Goal: Use online tool/utility: Utilize a website feature to perform a specific function

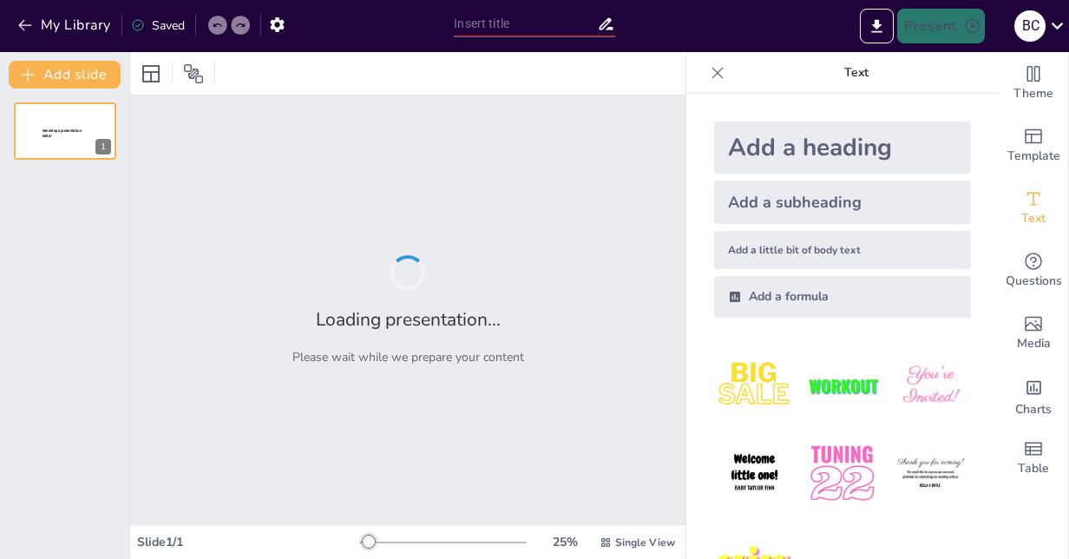
type input "Pflegeinterventionen bei [MEDICAL_DATA] mellitus"
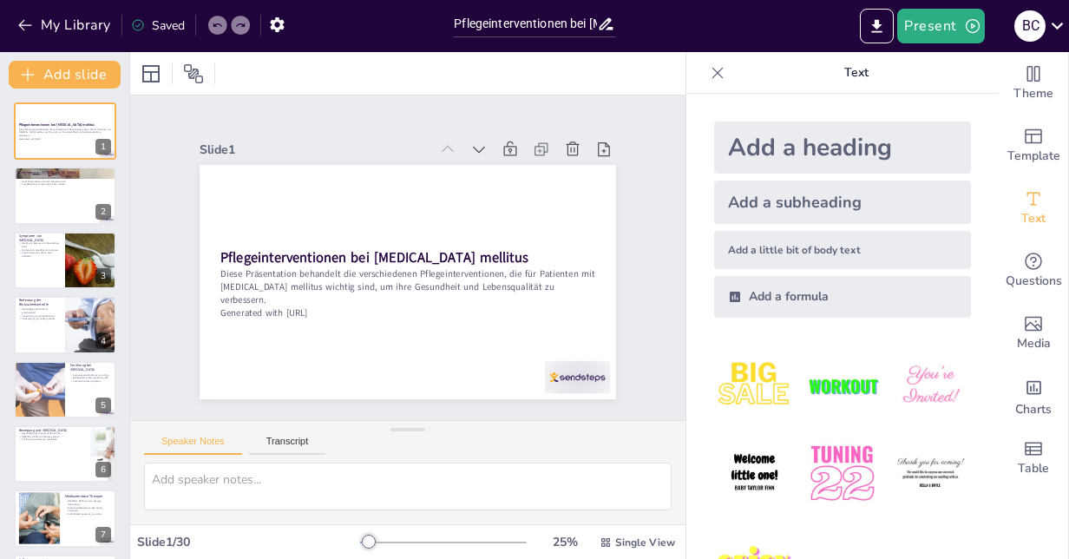
checkbox input "true"
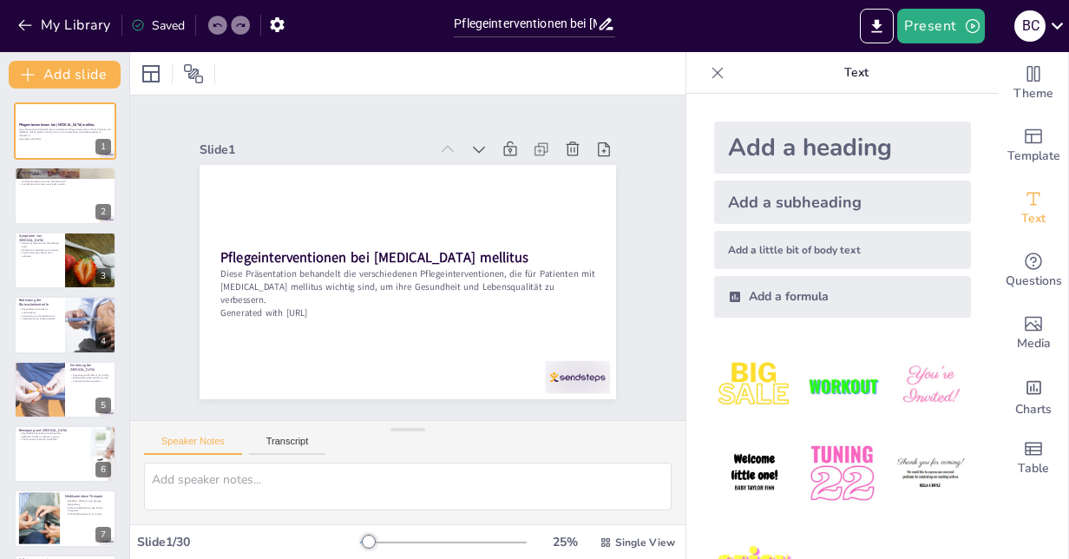
checkbox input "true"
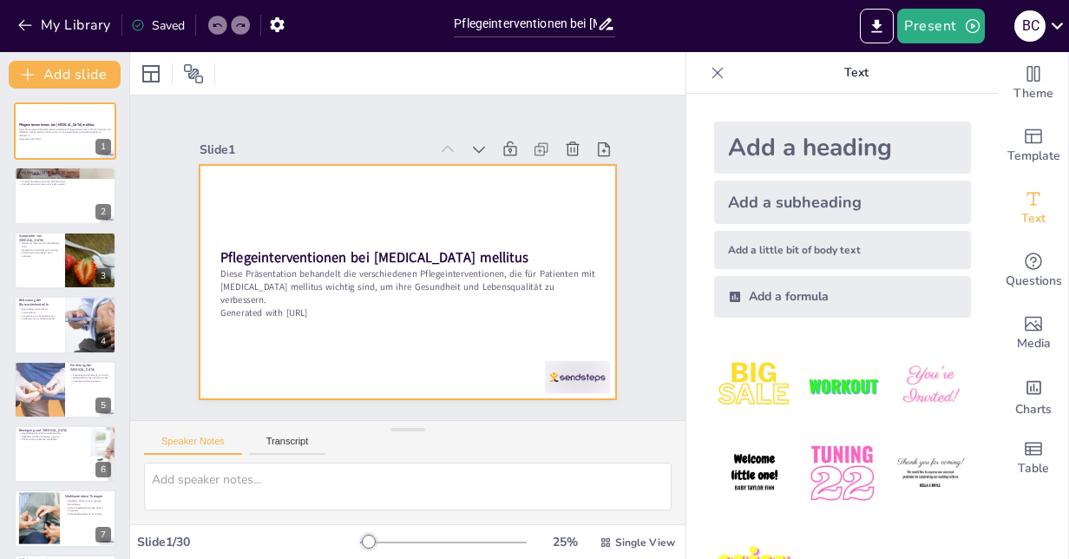
checkbox input "true"
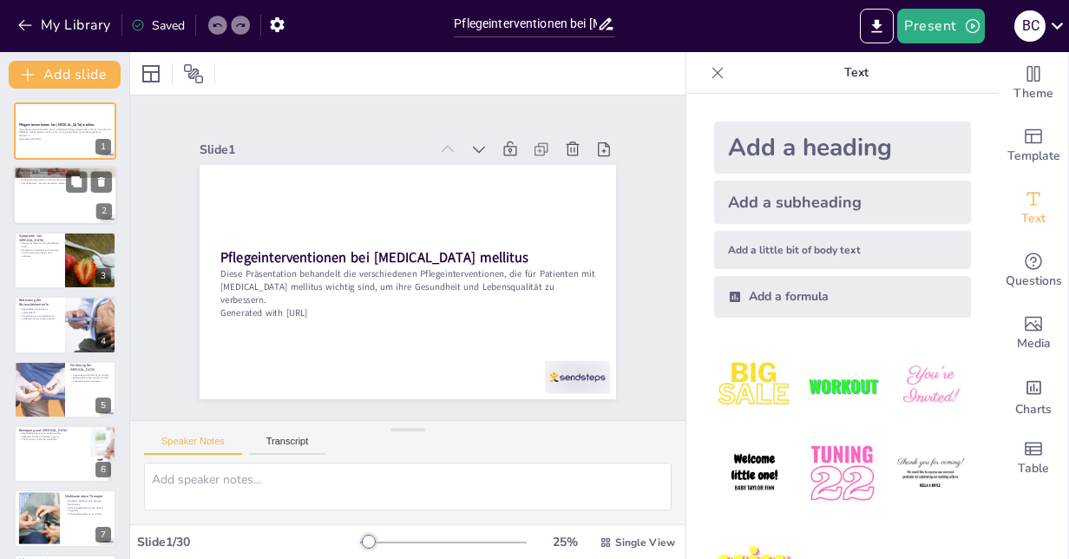
checkbox input "true"
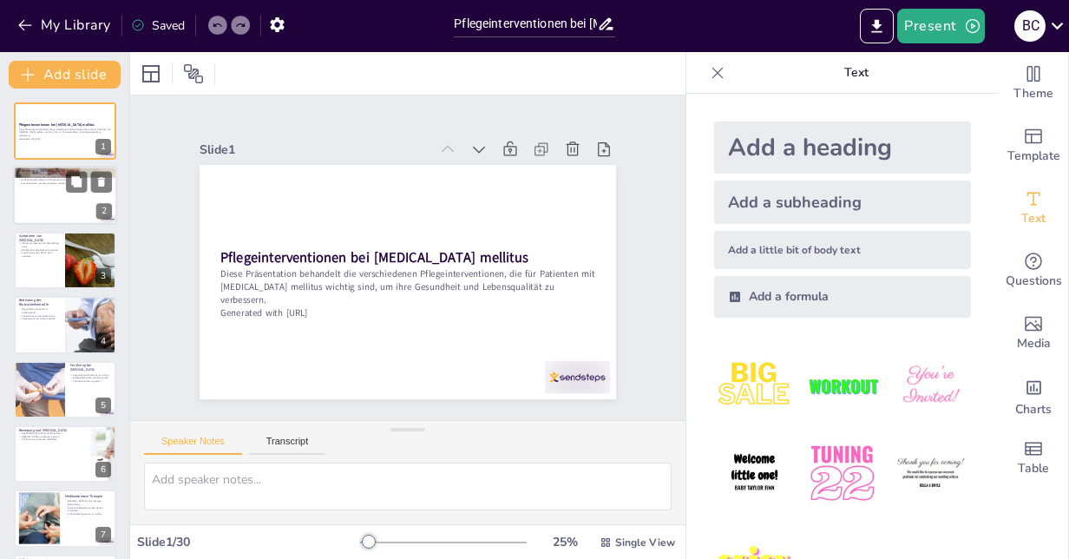
checkbox input "true"
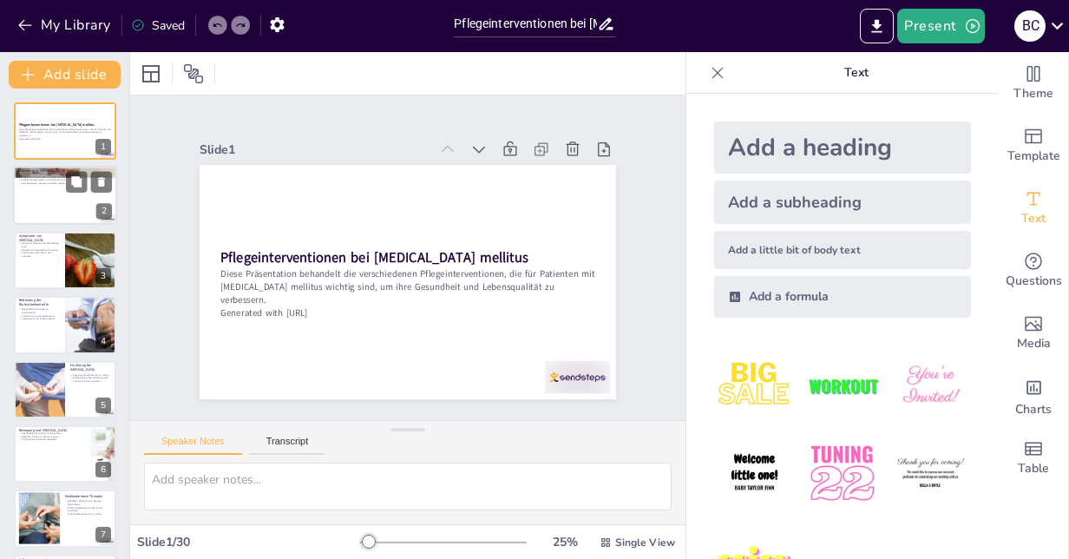
checkbox input "true"
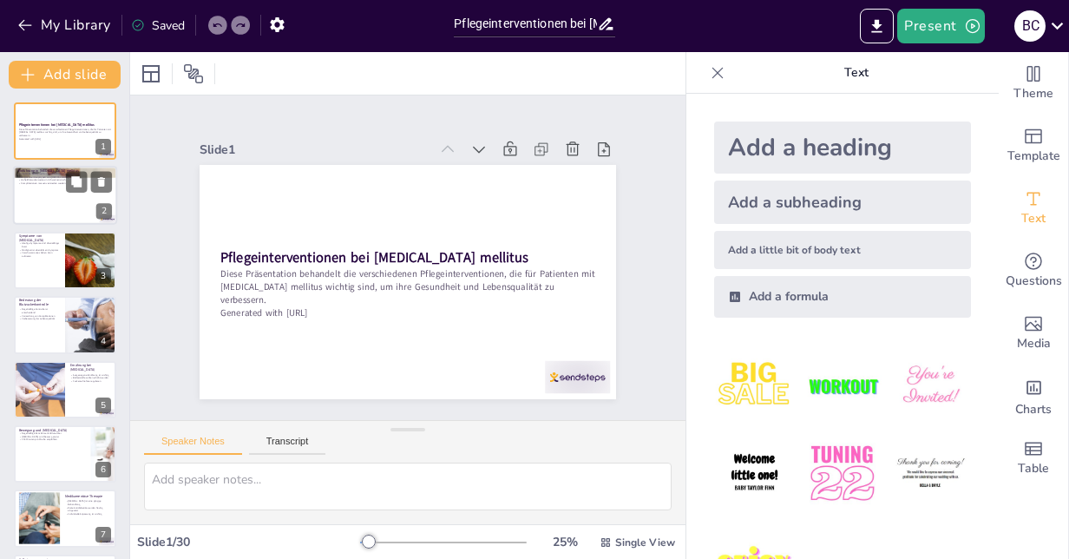
checkbox input "true"
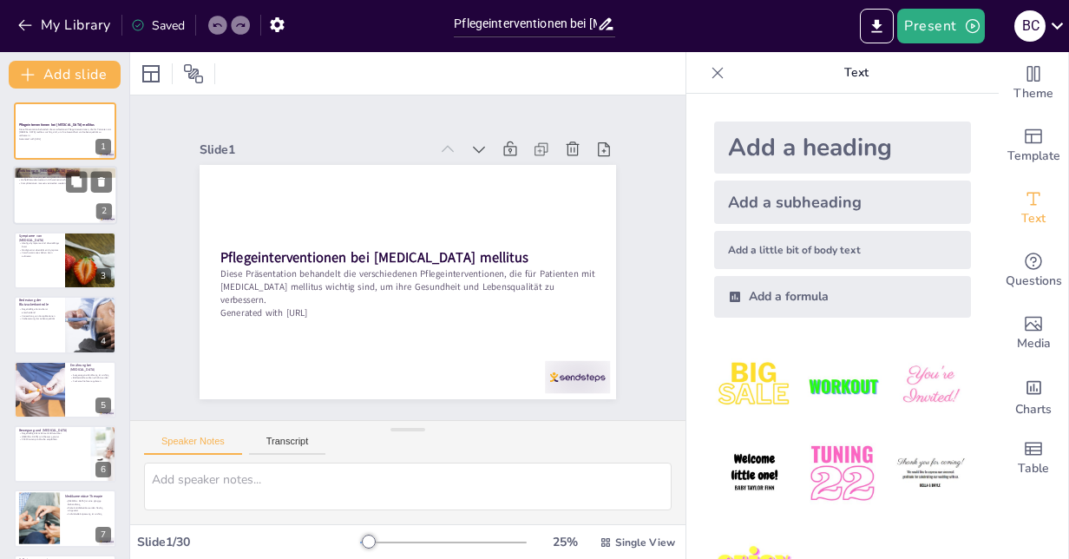
checkbox input "true"
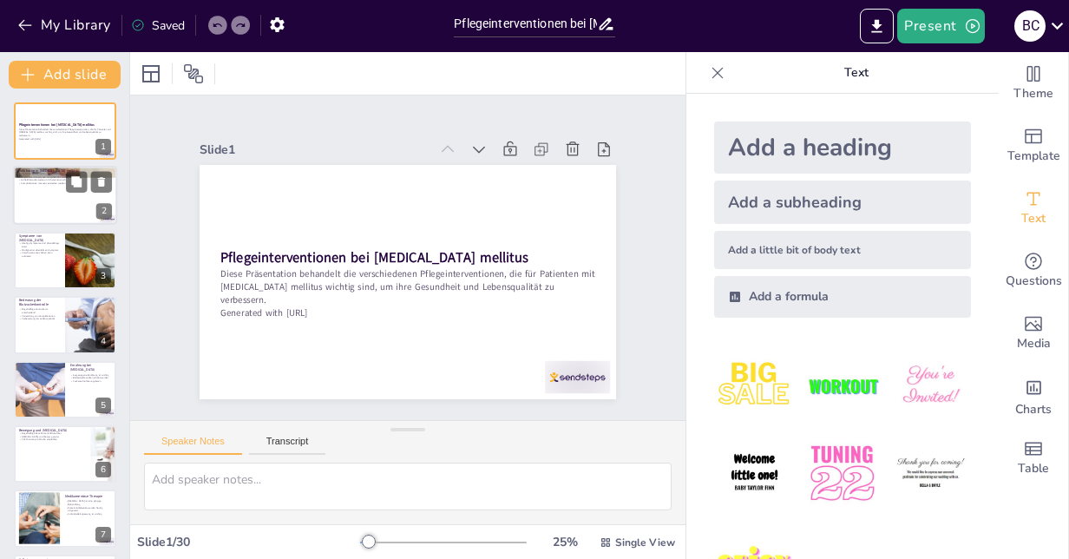
click at [53, 187] on div at bounding box center [65, 196] width 104 height 59
type textarea "[MEDICAL_DATA] mellitus ist eine ernsthafte, chronische Erkrankung, die das täg…"
checkbox input "true"
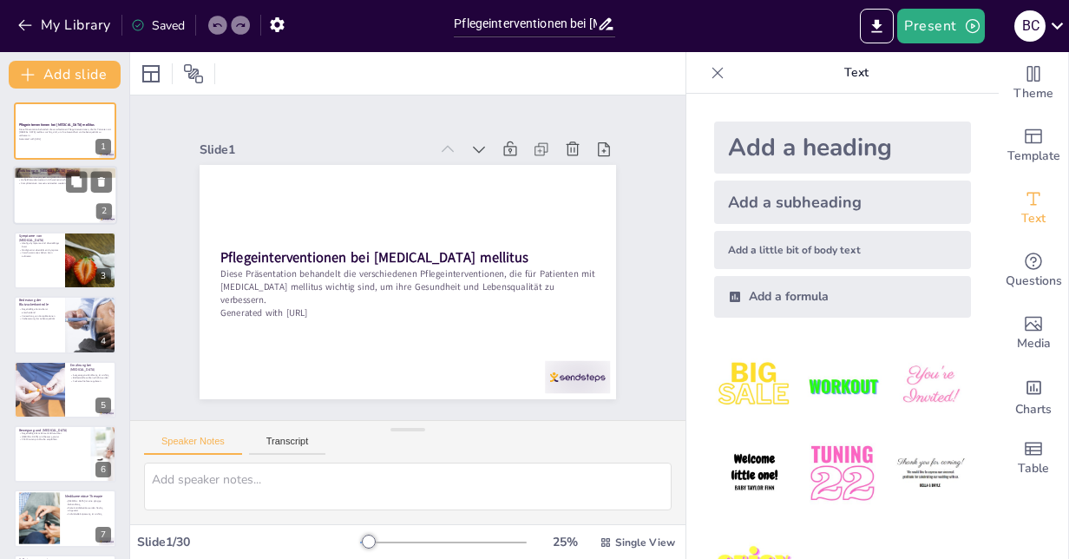
checkbox input "true"
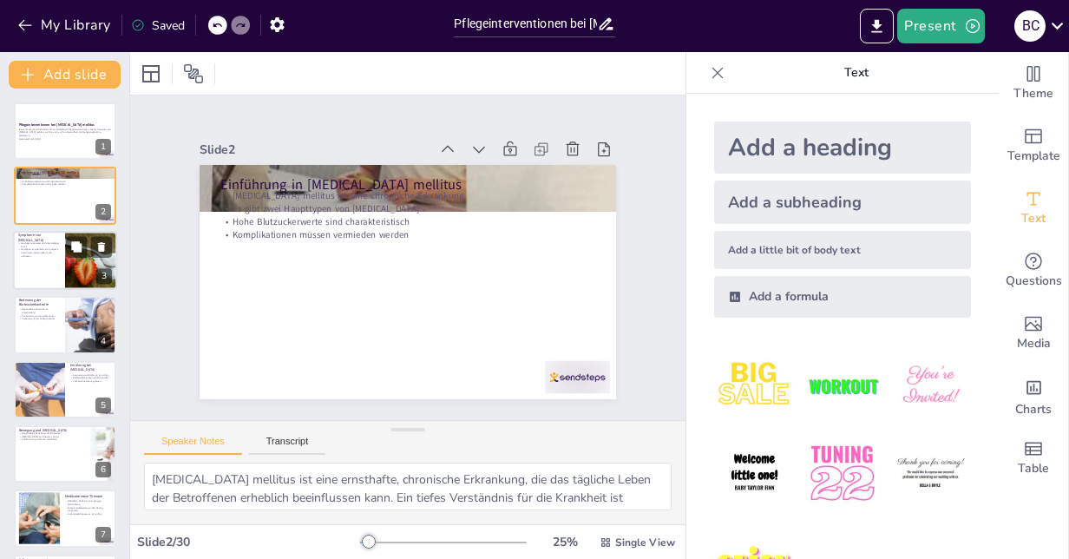
checkbox input "true"
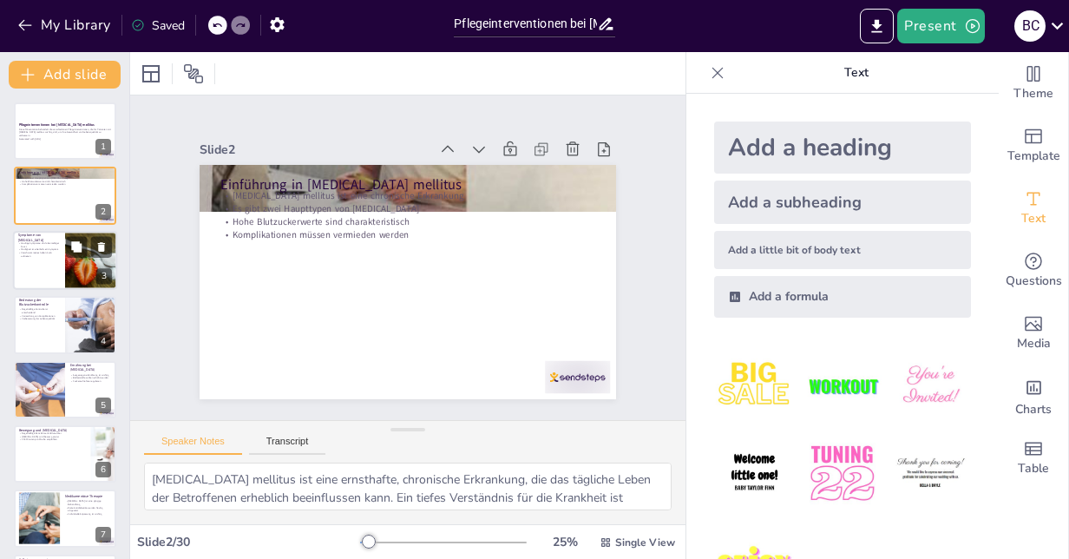
checkbox input "true"
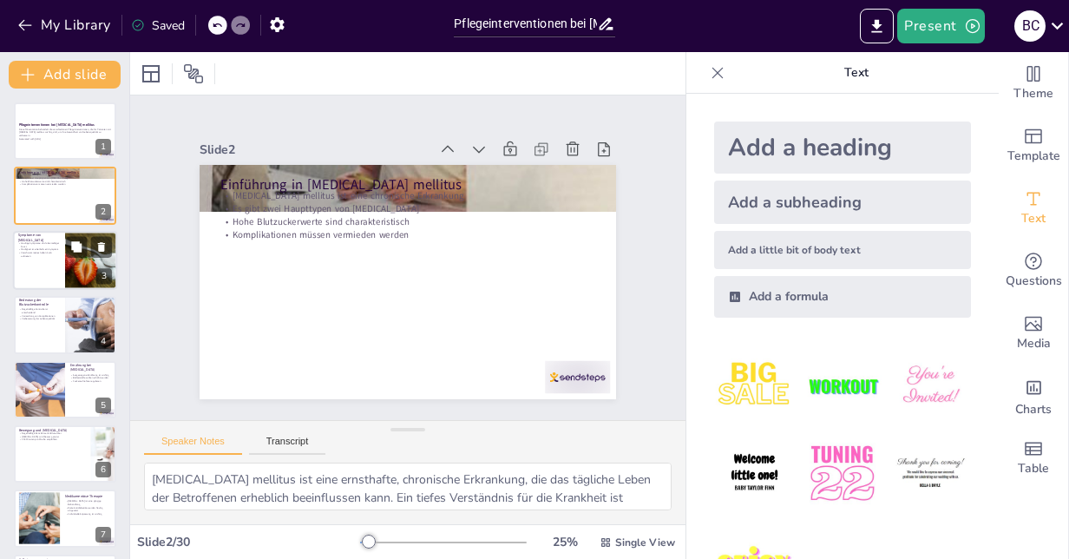
checkbox input "true"
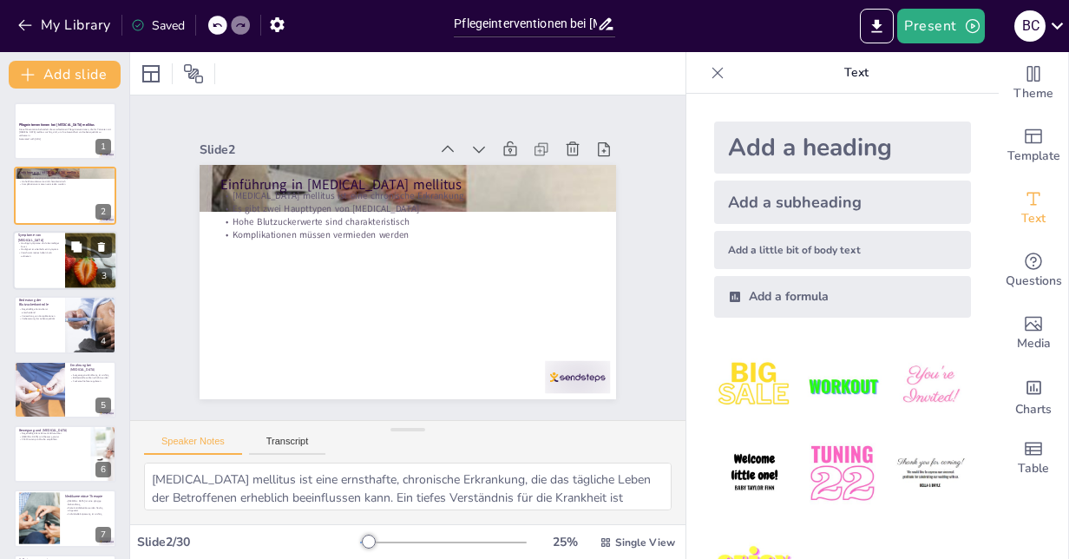
checkbox input "true"
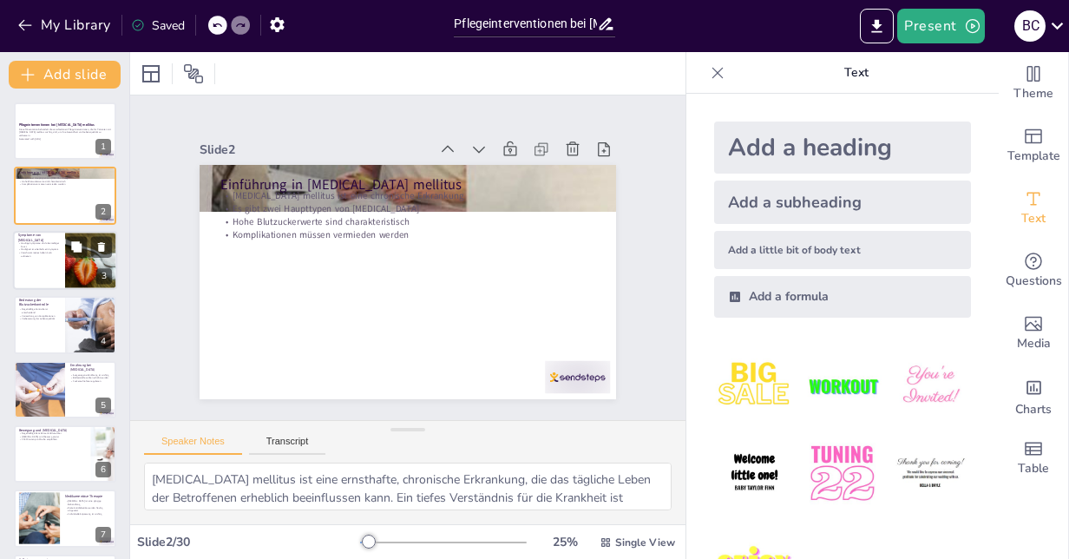
checkbox input "true"
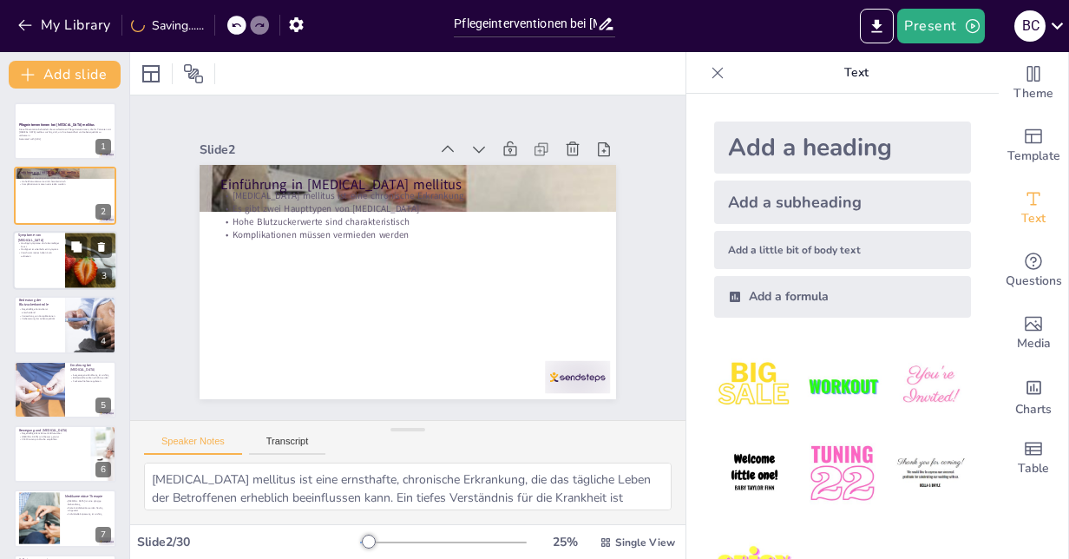
click at [49, 271] on div at bounding box center [65, 260] width 104 height 59
type textarea "Übermäßiger Durst ist ein häufiges Symptom, das auf hohe Blutzuckerwerte hinwei…"
checkbox input "true"
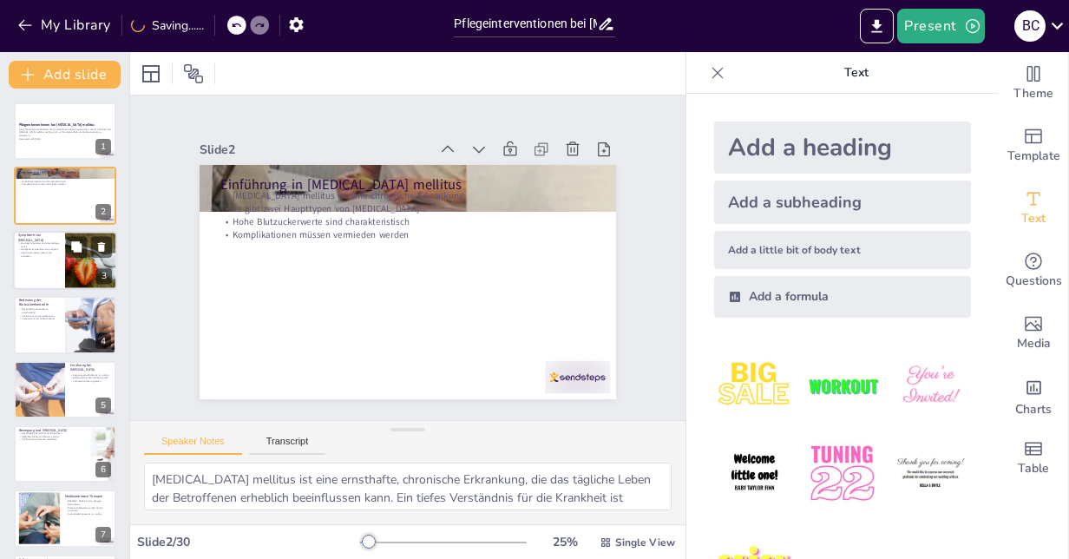
checkbox input "true"
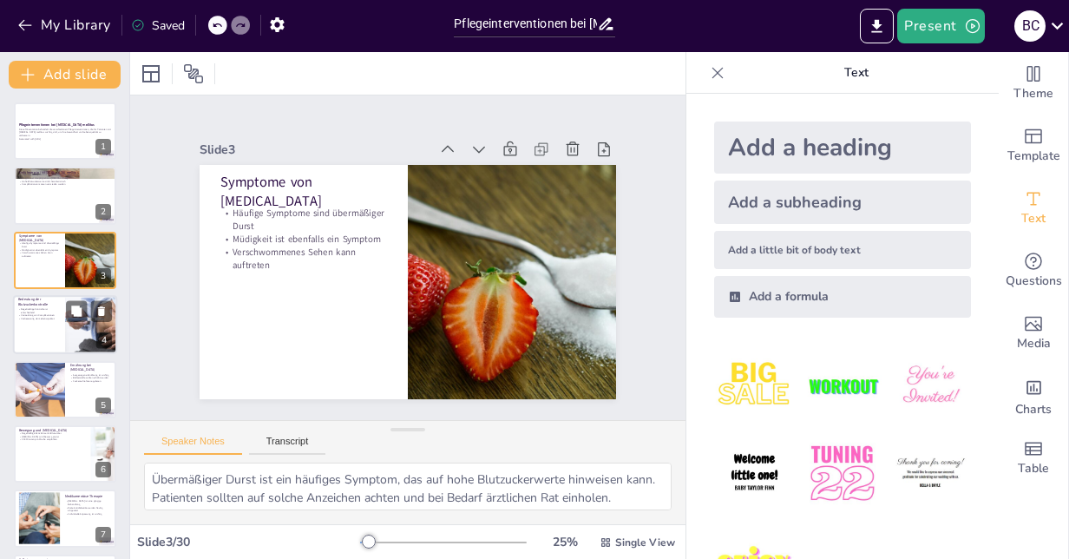
checkbox input "true"
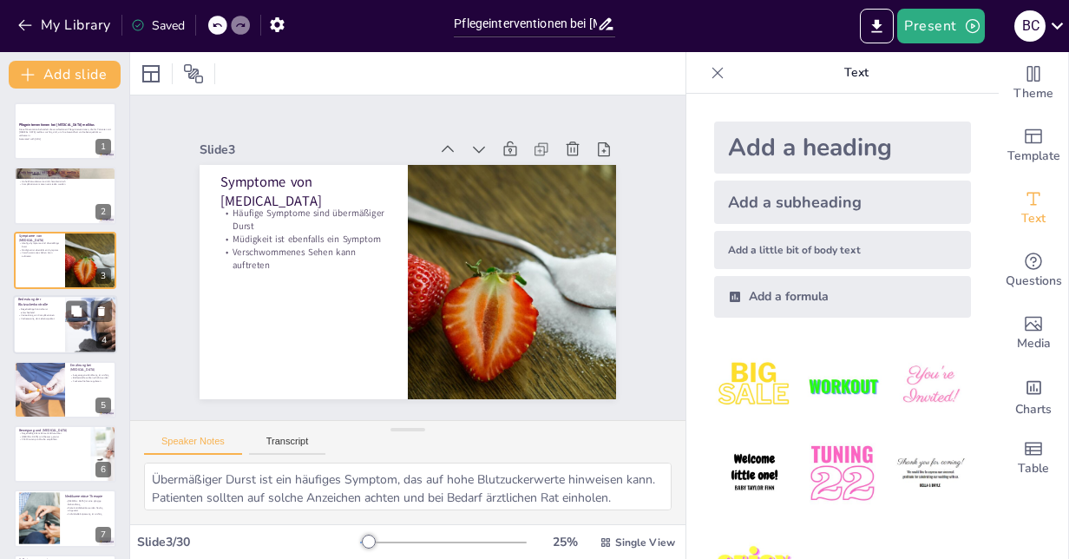
checkbox input "true"
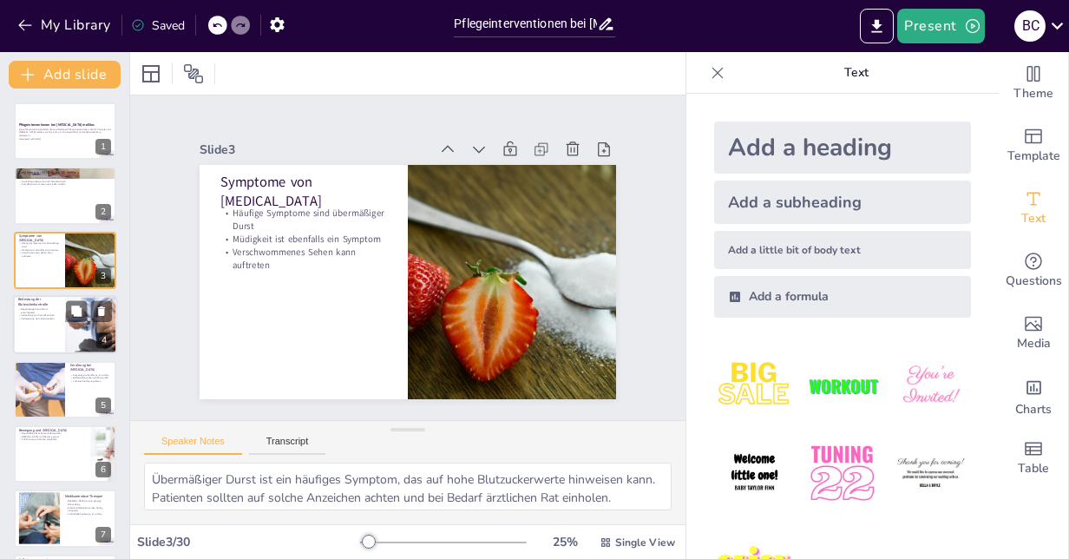
checkbox input "true"
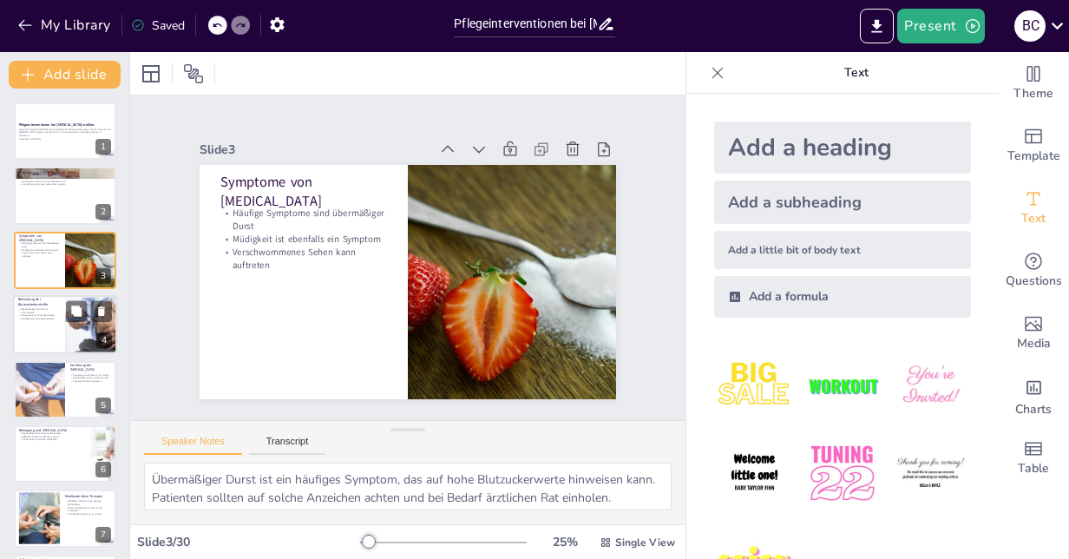
checkbox input "true"
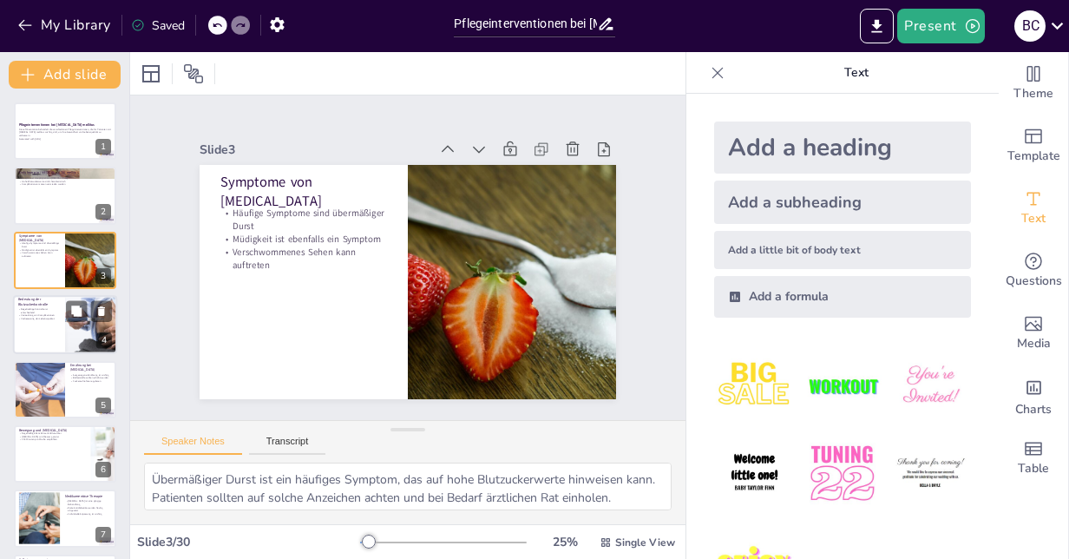
checkbox input "true"
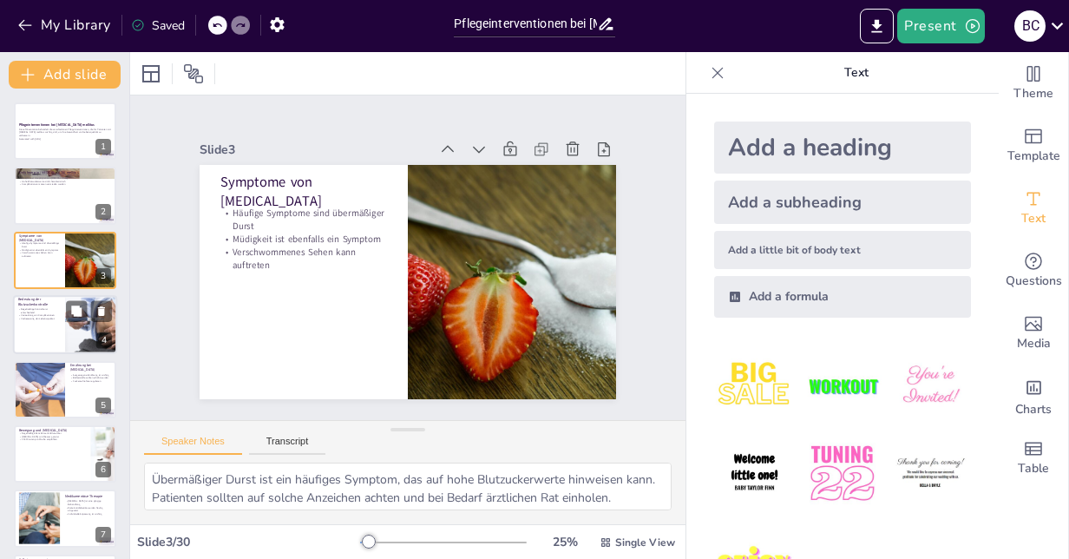
click at [42, 310] on p "Regelmäßige Kontrolle ist entscheidend" at bounding box center [39, 310] width 42 height 6
type textarea "Die regelmäßige Blutzuckerkontrolle ist für das Management von [MEDICAL_DATA] u…"
checkbox input "true"
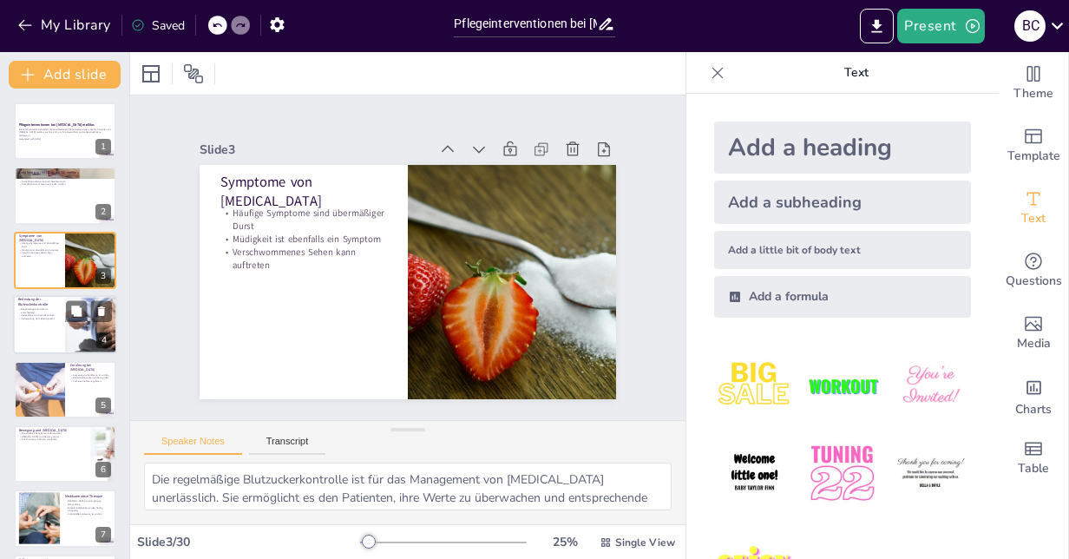
checkbox input "true"
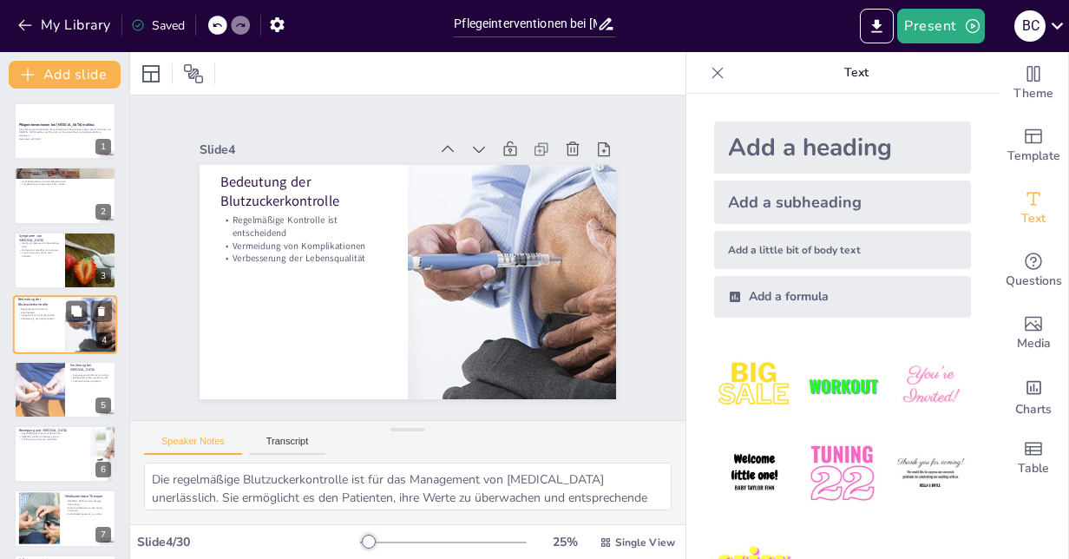
scroll to position [1, 0]
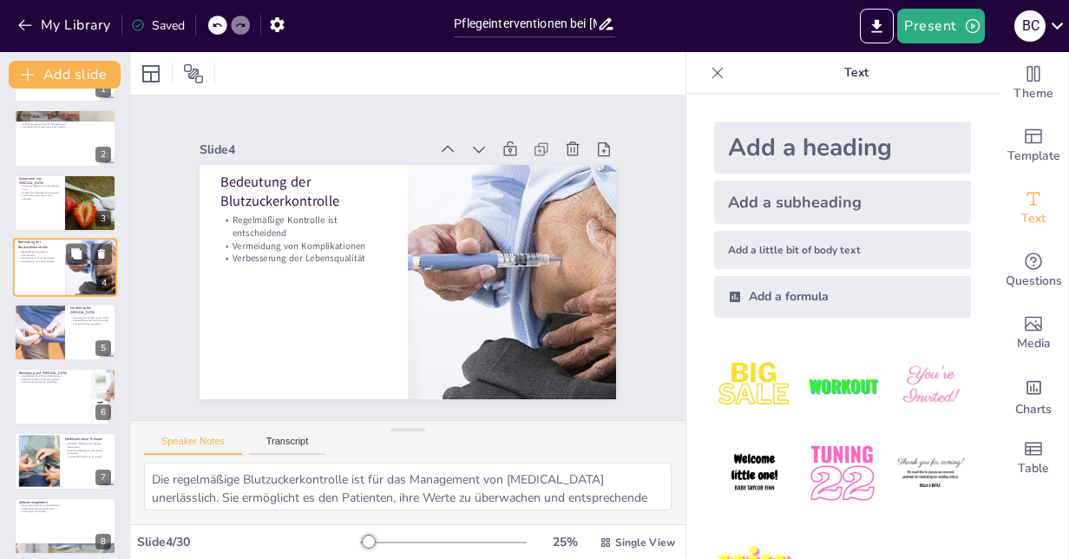
checkbox input "true"
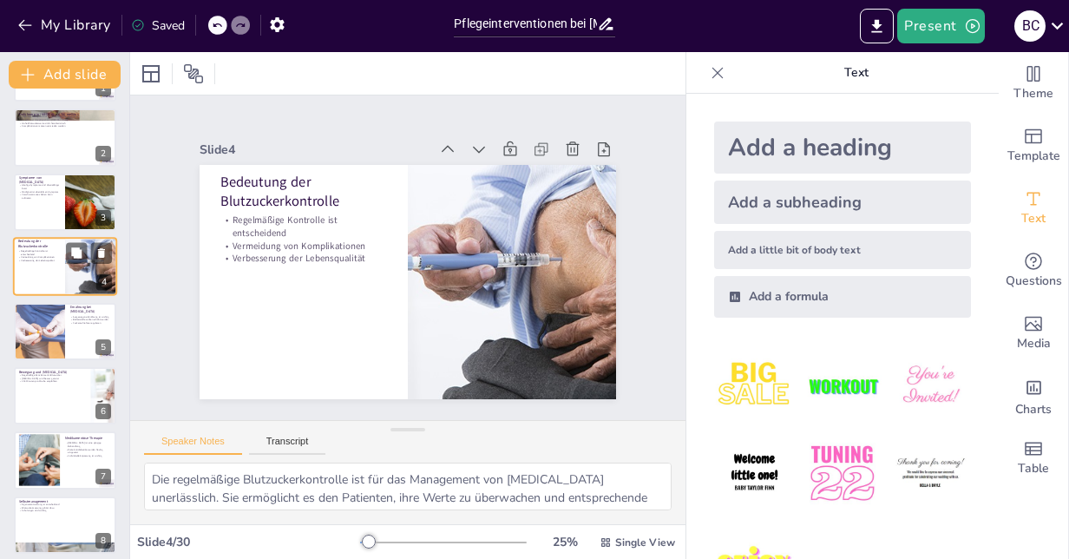
click at [42, 310] on div at bounding box center [39, 331] width 134 height 57
type textarea "Eine ausgewogene Ernährung ist ein wesentlicher Bestandteil des Diabetesmanagem…"
checkbox input "true"
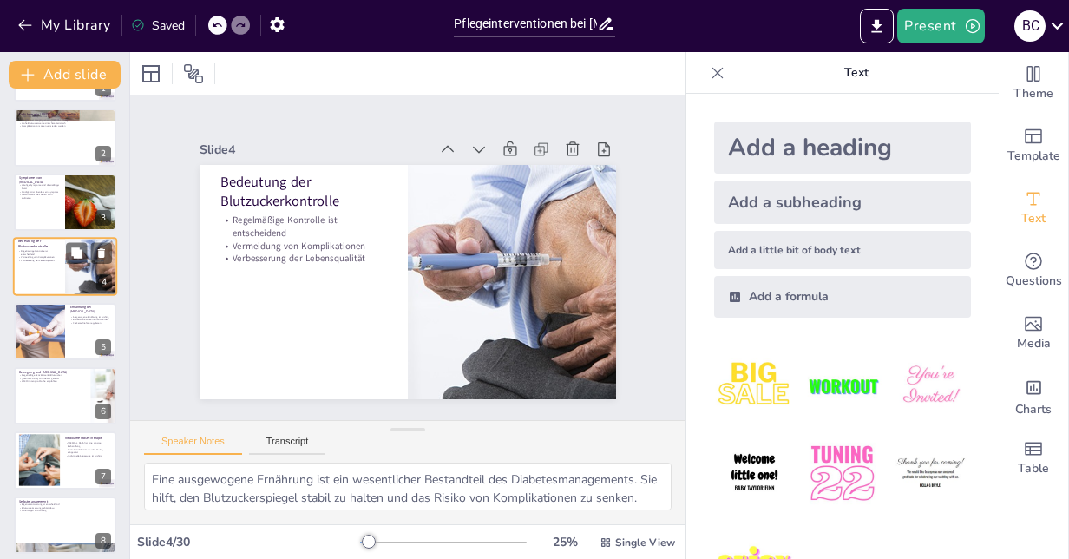
checkbox input "true"
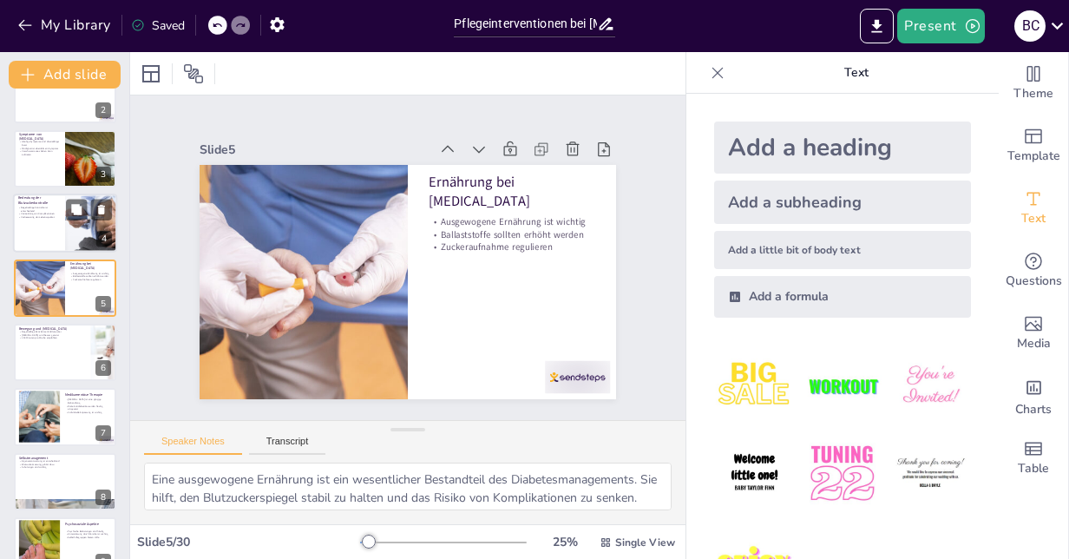
scroll to position [102, 0]
checkbox input "true"
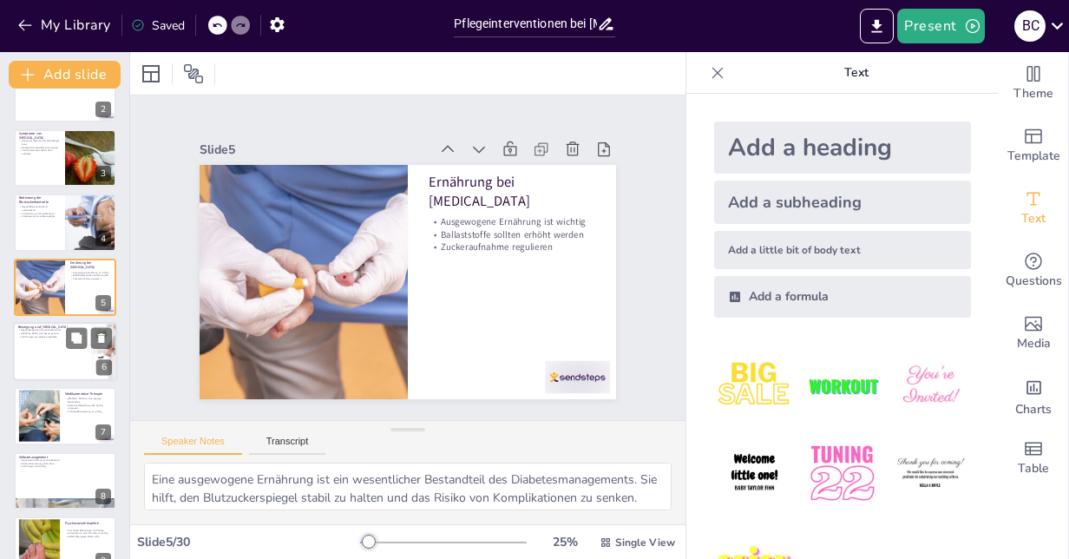
checkbox input "true"
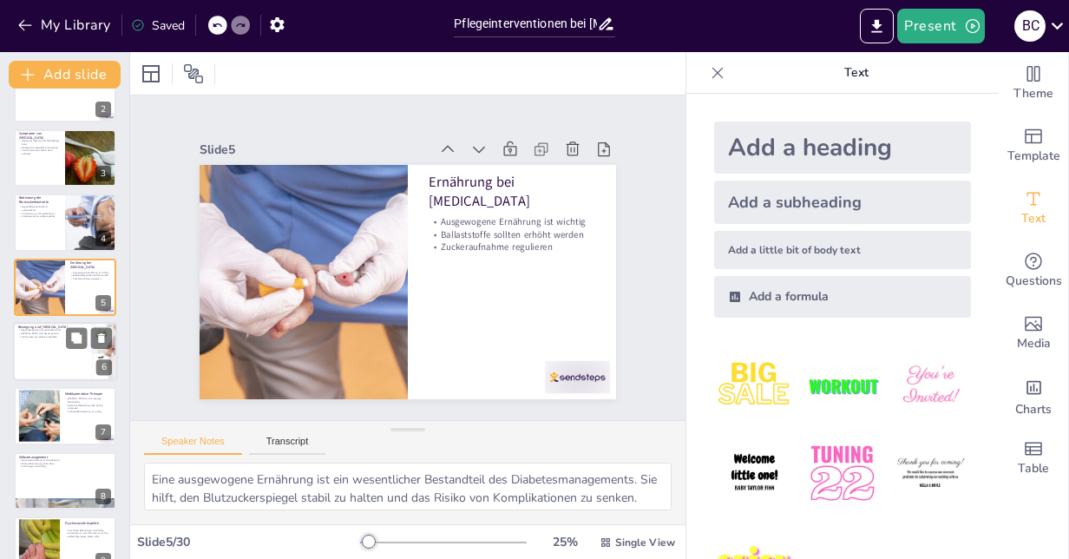
checkbox input "true"
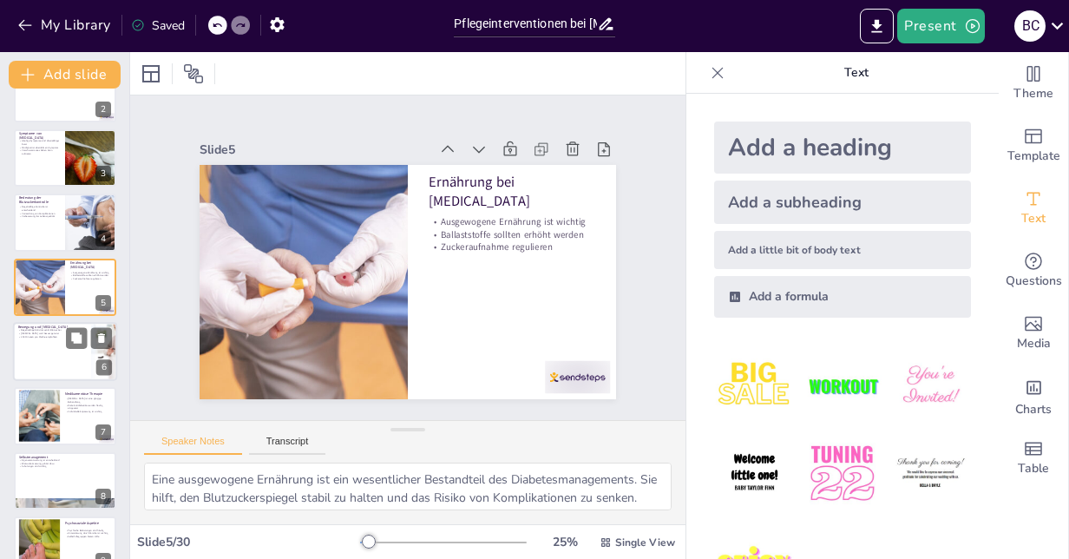
checkbox input "true"
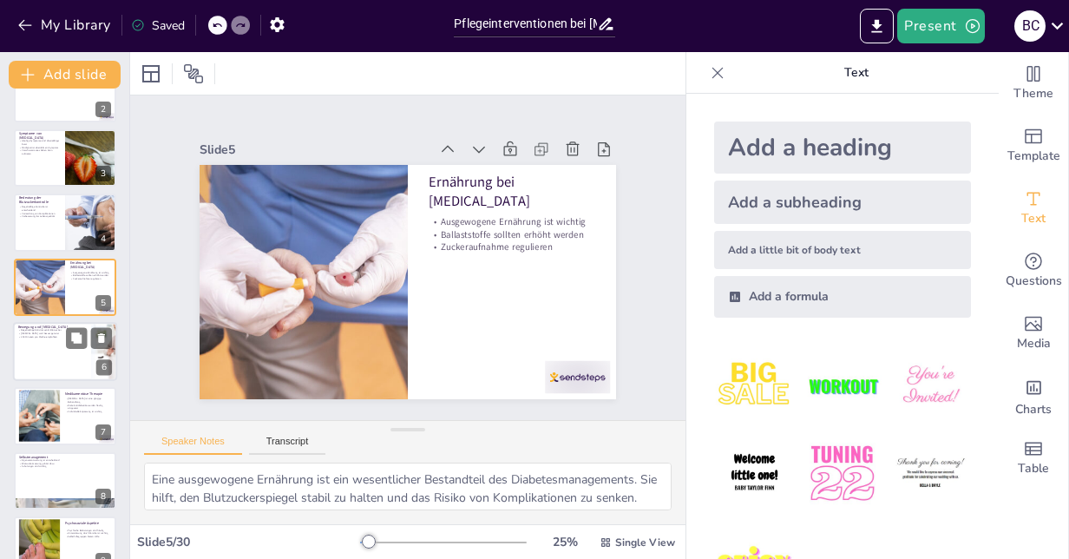
checkbox input "true"
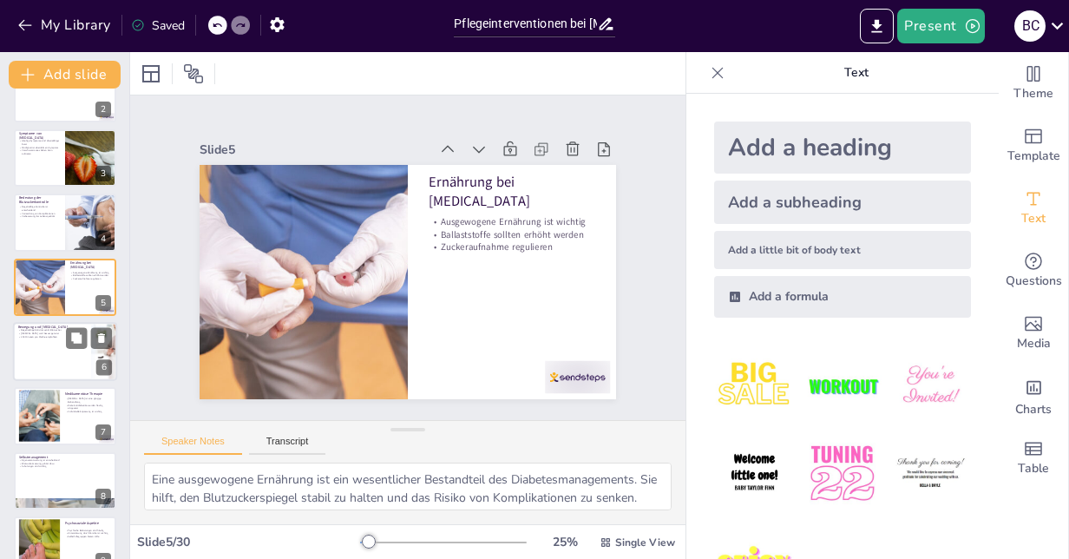
checkbox input "true"
click at [41, 340] on div at bounding box center [65, 351] width 104 height 59
type textarea "Regelmäßige körperliche Aktivität ist entscheidend für die Blutzuckerkontrolle.…"
checkbox input "true"
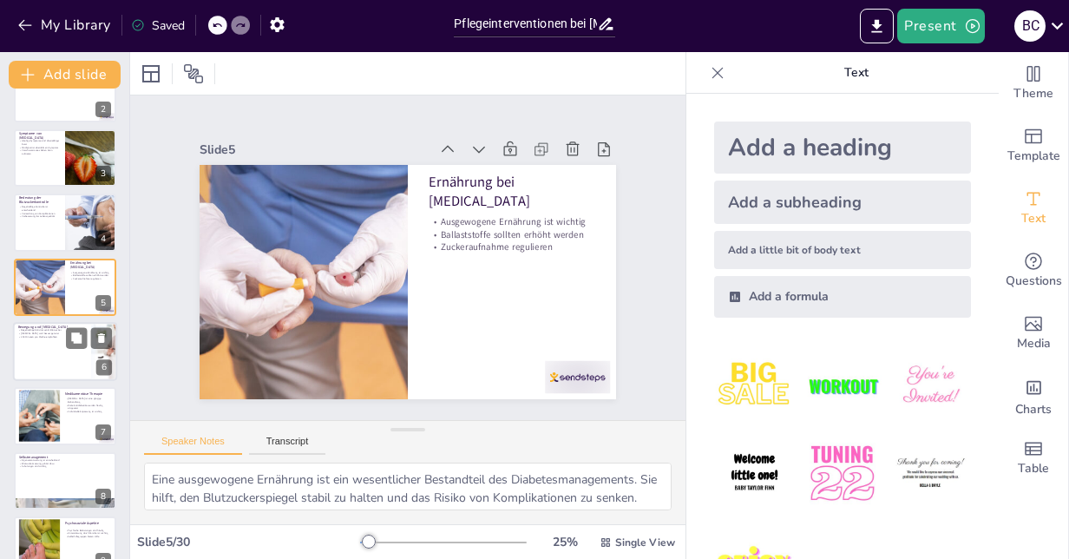
checkbox input "true"
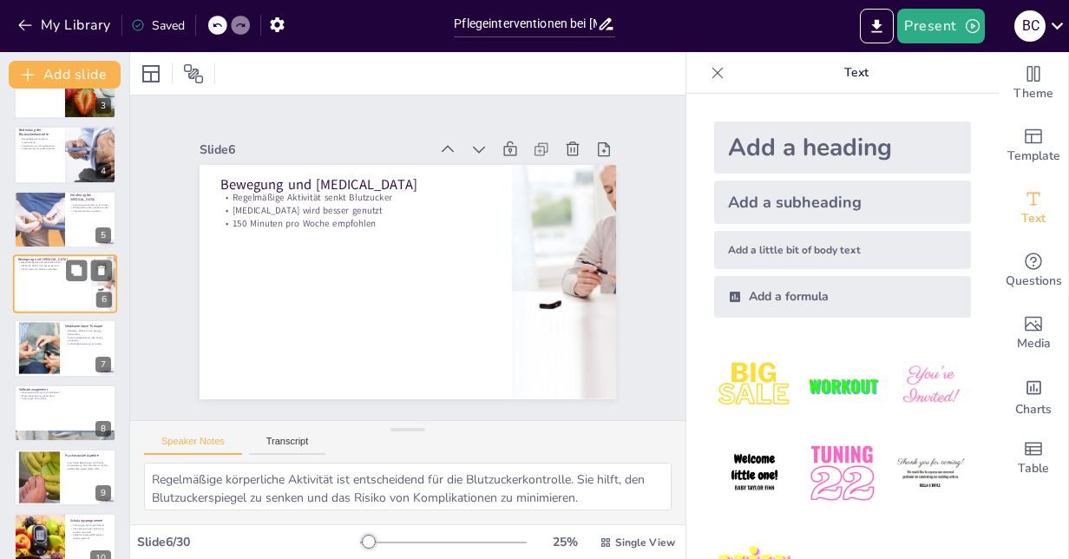
scroll to position [173, 0]
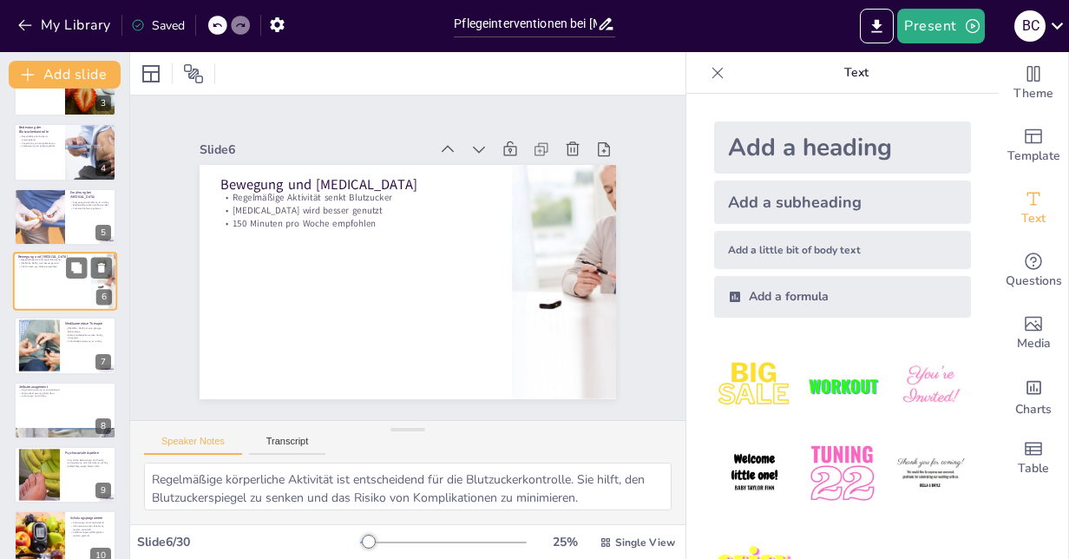
checkbox input "true"
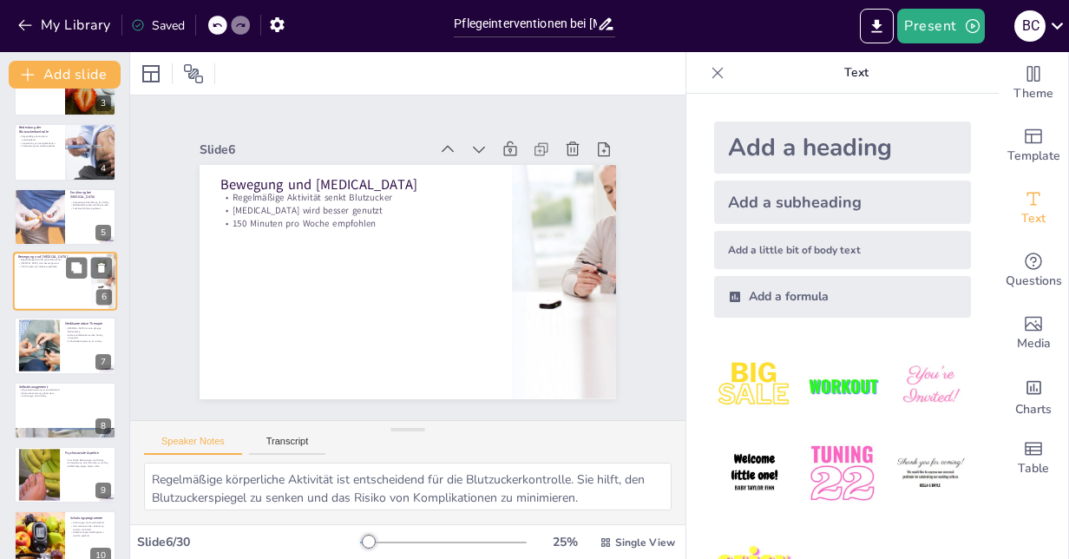
click at [41, 340] on div at bounding box center [39, 346] width 77 height 52
type textarea "[MEDICAL_DATA] ist für viele Diabetiker eine notwendige Behandlungsmethode, ins…"
checkbox input "true"
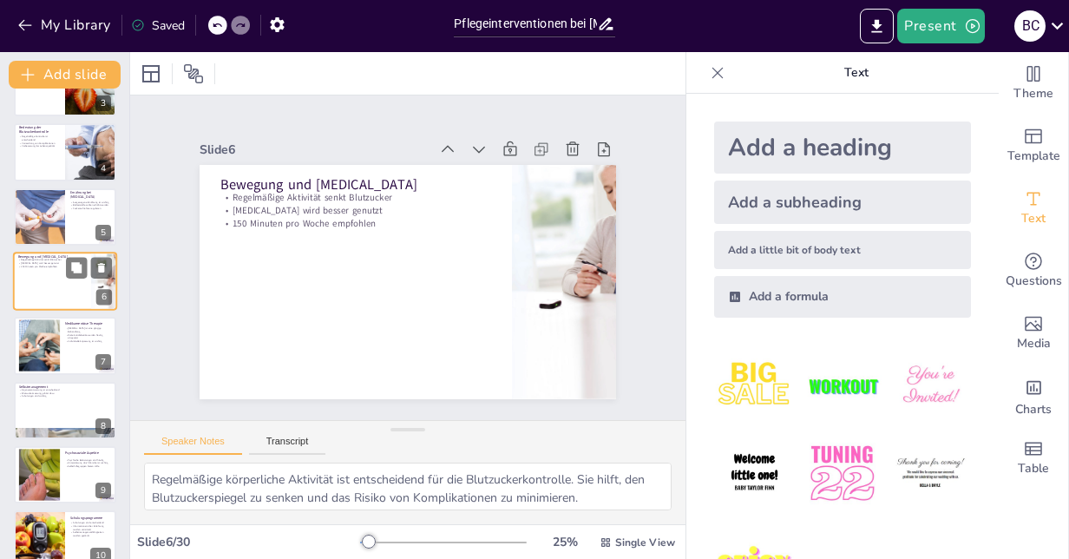
checkbox input "true"
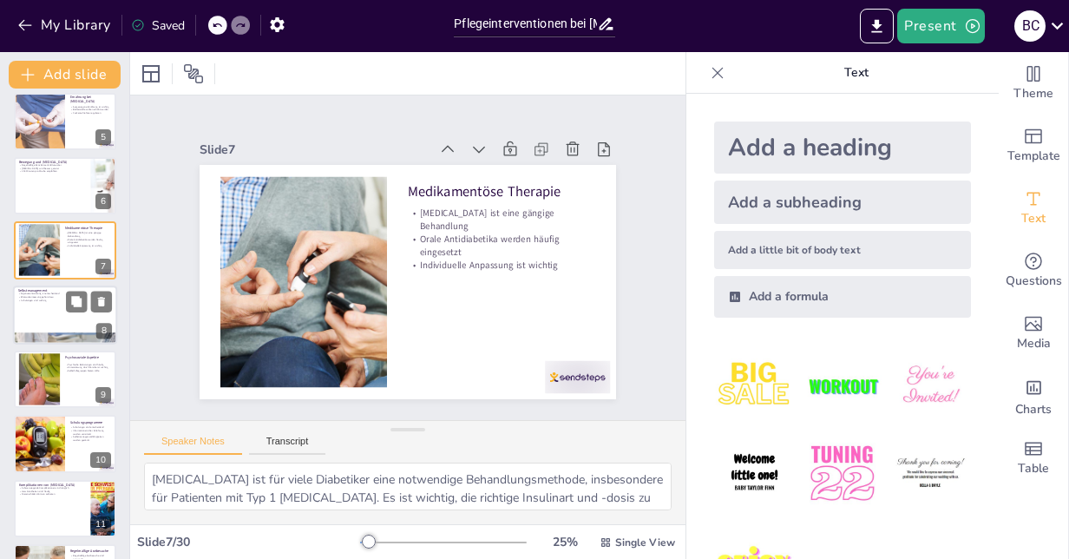
scroll to position [276, 0]
checkbox input "true"
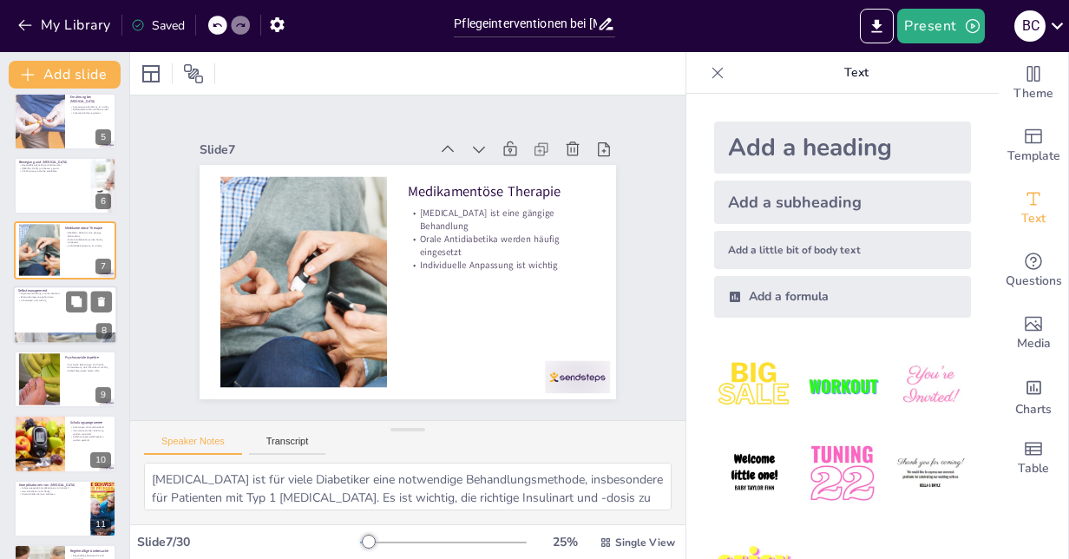
checkbox input "true"
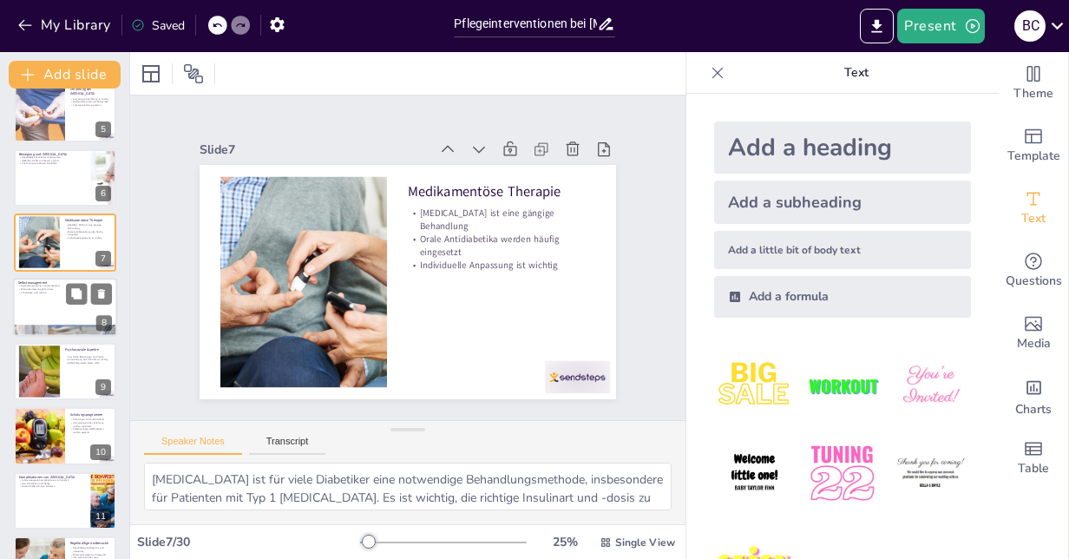
checkbox input "true"
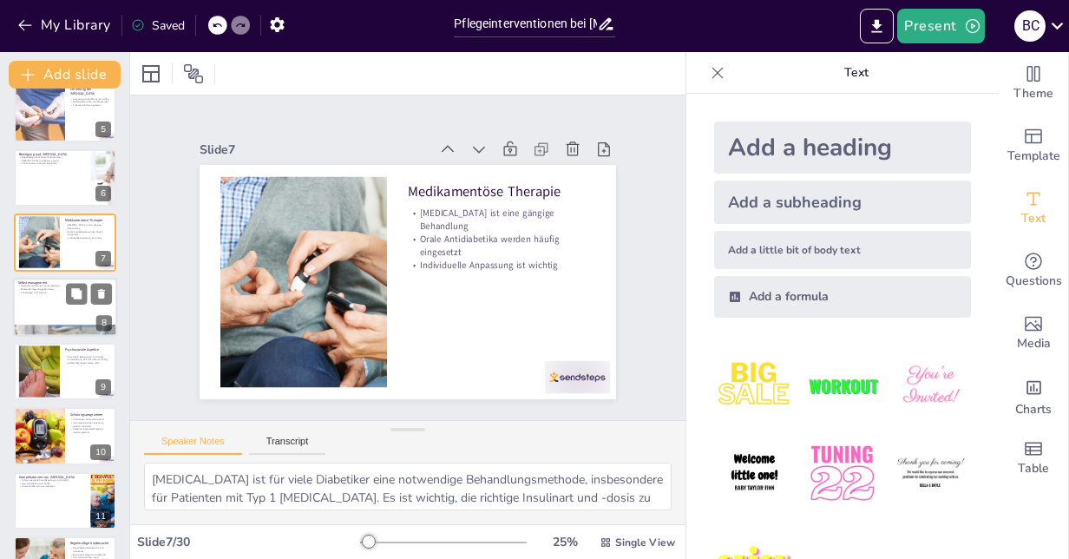
checkbox input "true"
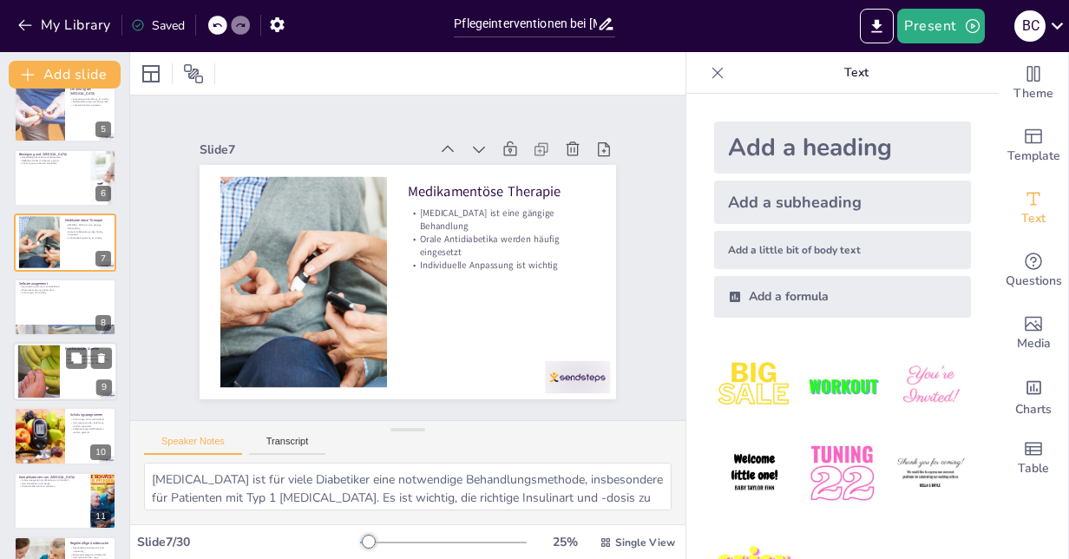
checkbox input "true"
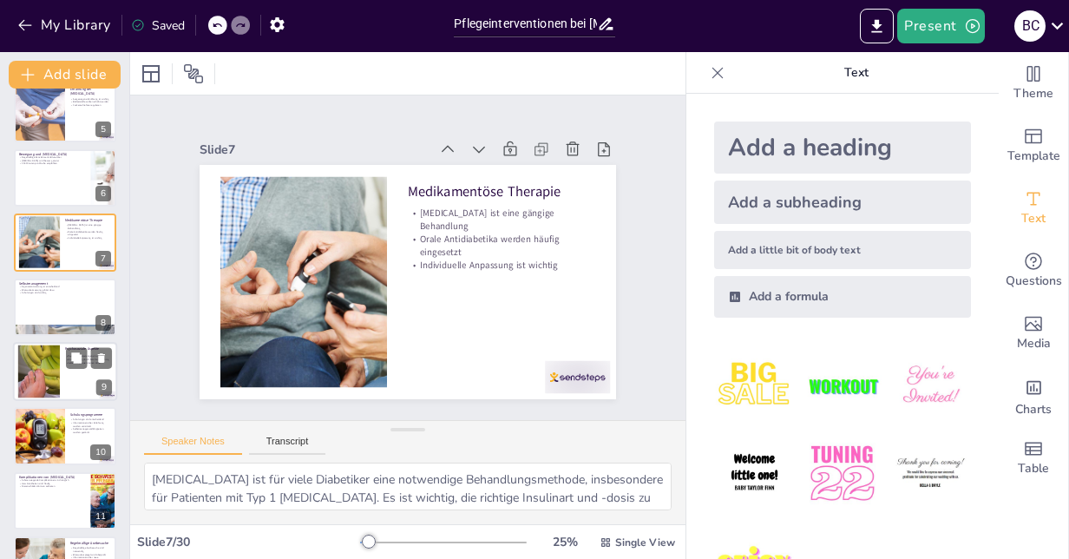
checkbox input "true"
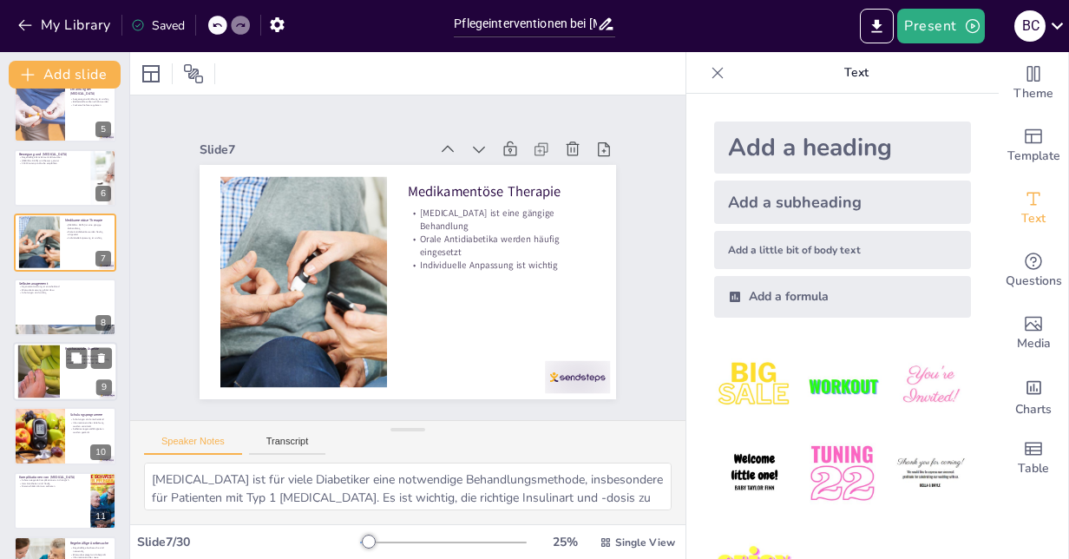
click at [43, 365] on div at bounding box center [38, 371] width 79 height 53
type textarea "Psychische Belastungen sind bei Diabetikern weit verbreitet. Es ist wichtig, di…"
checkbox input "true"
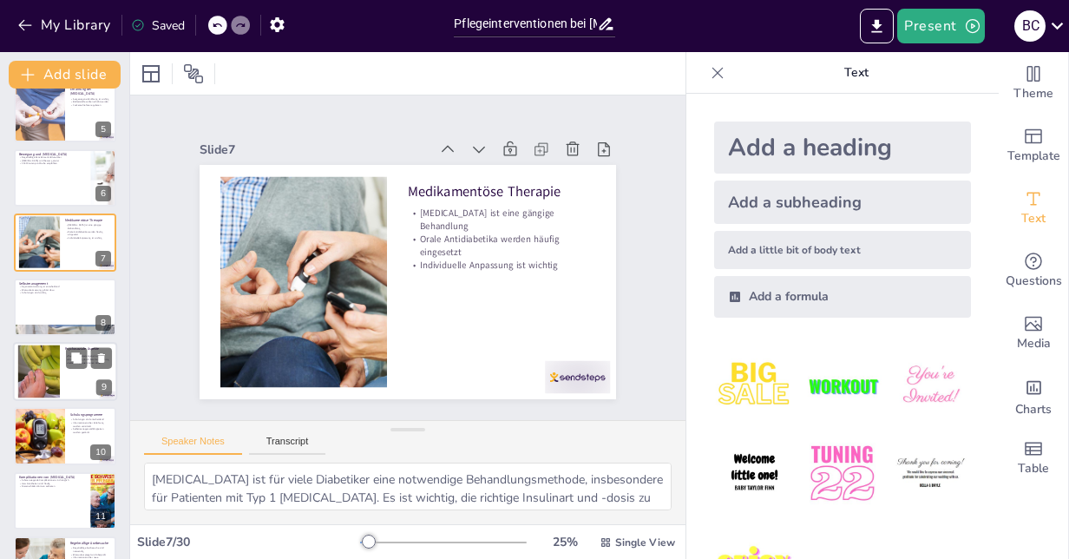
checkbox input "true"
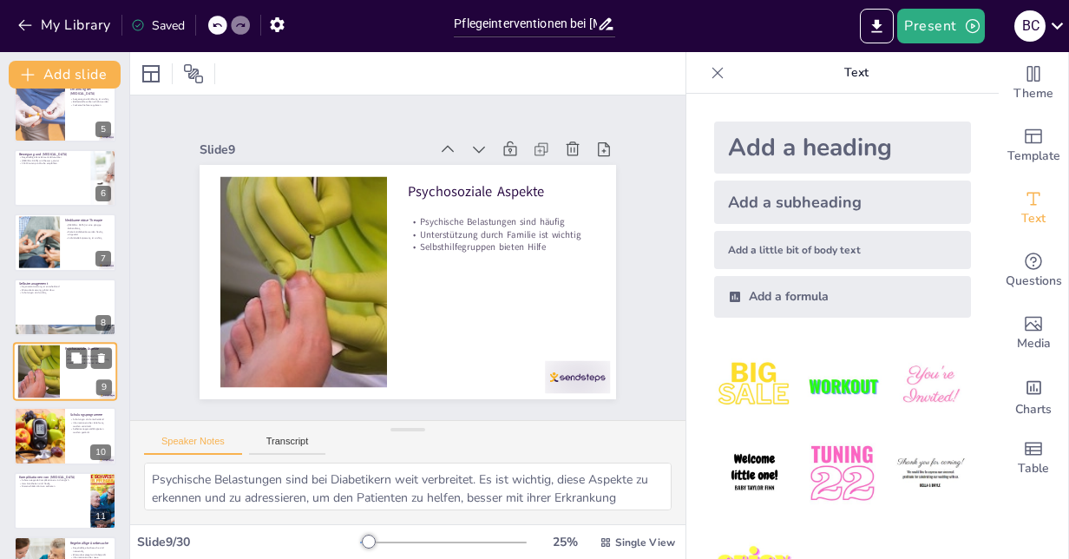
scroll to position [324, 0]
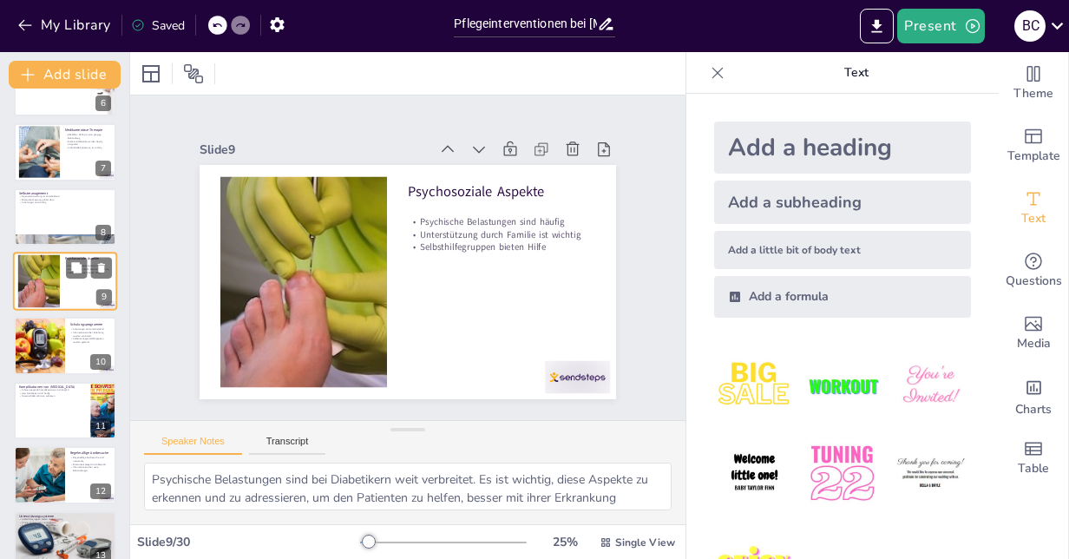
click at [43, 365] on div at bounding box center [39, 345] width 76 height 57
type textarea "Schulungen sind ein wesentlicher Bestandteil des Diabetesmanagements. Sie helfe…"
checkbox input "true"
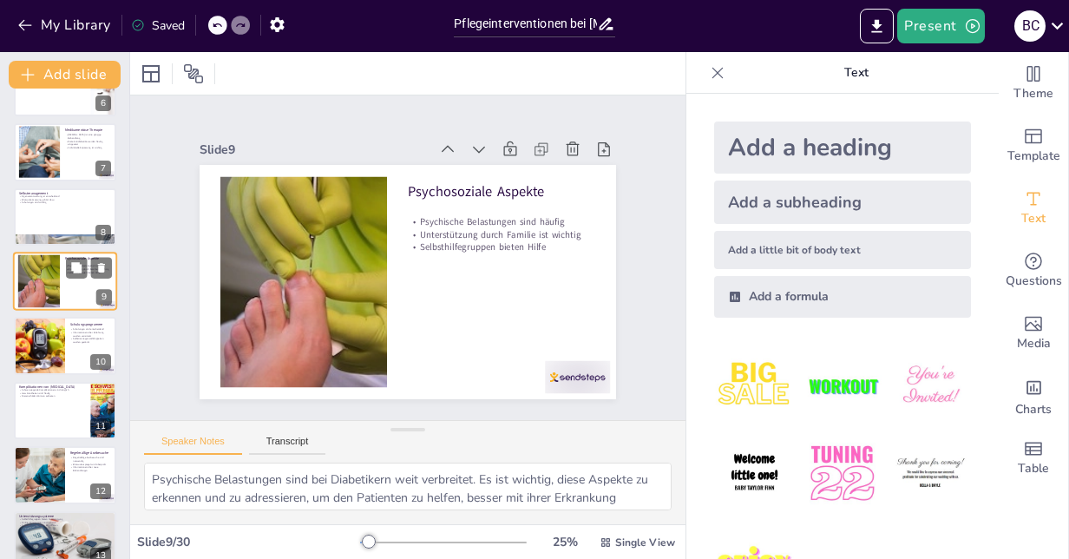
checkbox input "true"
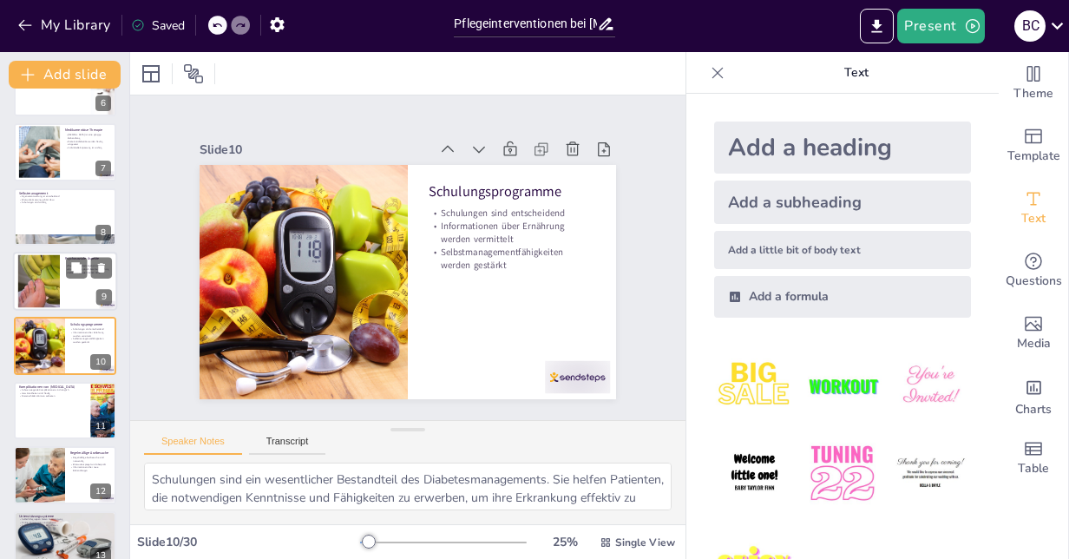
scroll to position [388, 0]
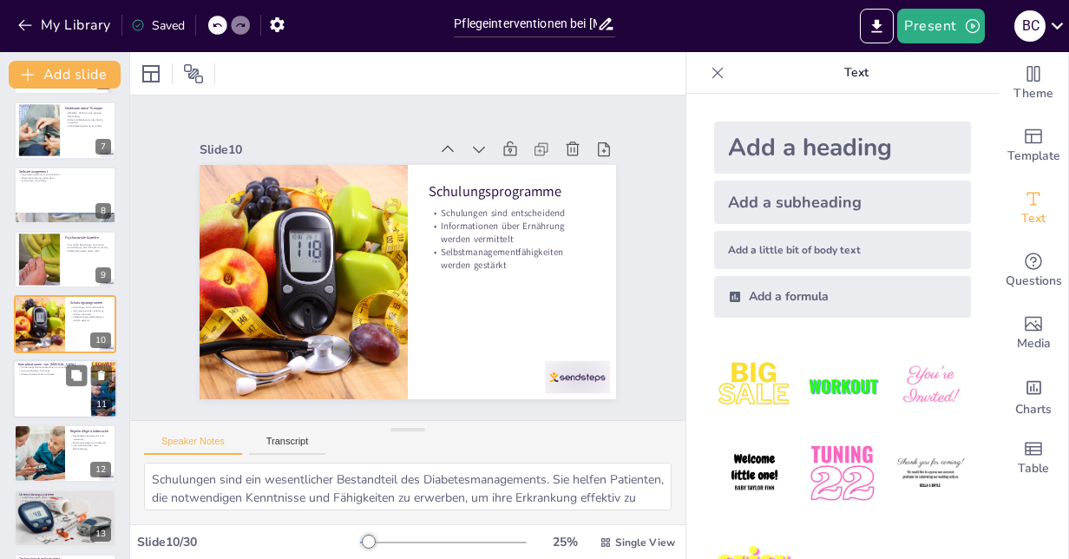
click at [69, 395] on div at bounding box center [65, 388] width 104 height 59
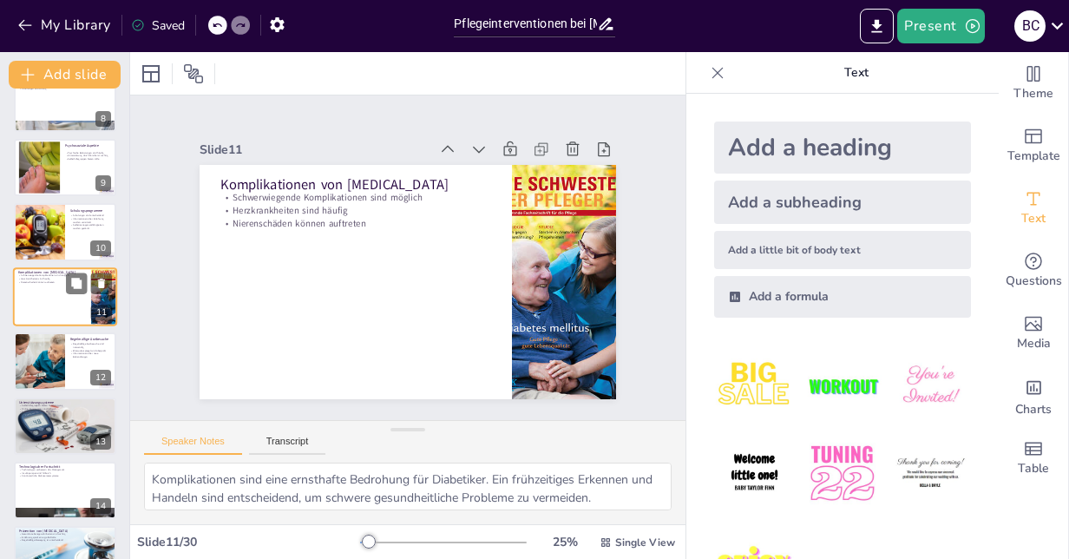
scroll to position [480, 0]
click at [57, 364] on div at bounding box center [39, 359] width 59 height 59
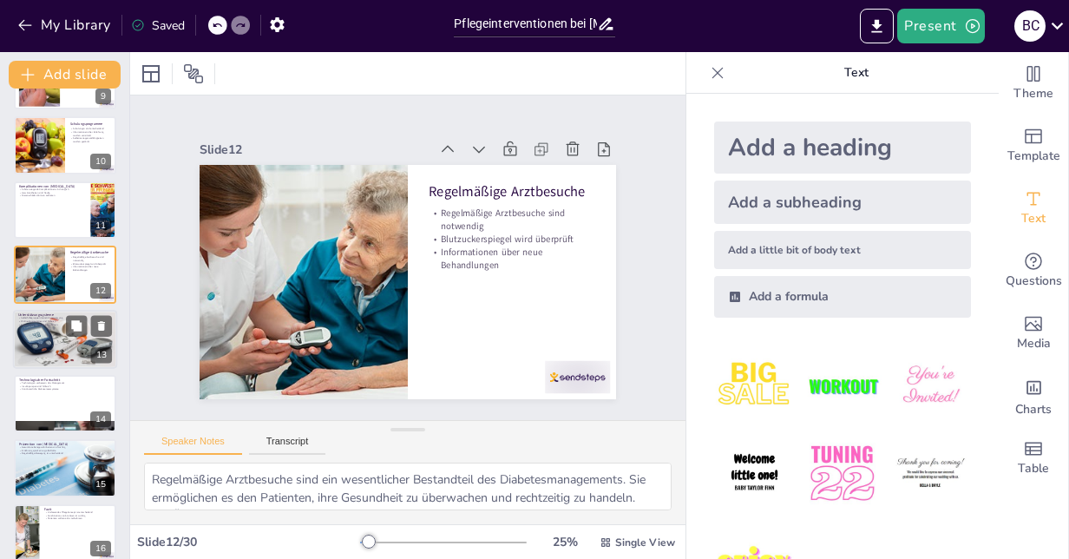
scroll to position [567, 0]
click at [41, 383] on p "Insulinpumpen sind hilfreich" at bounding box center [65, 384] width 92 height 3
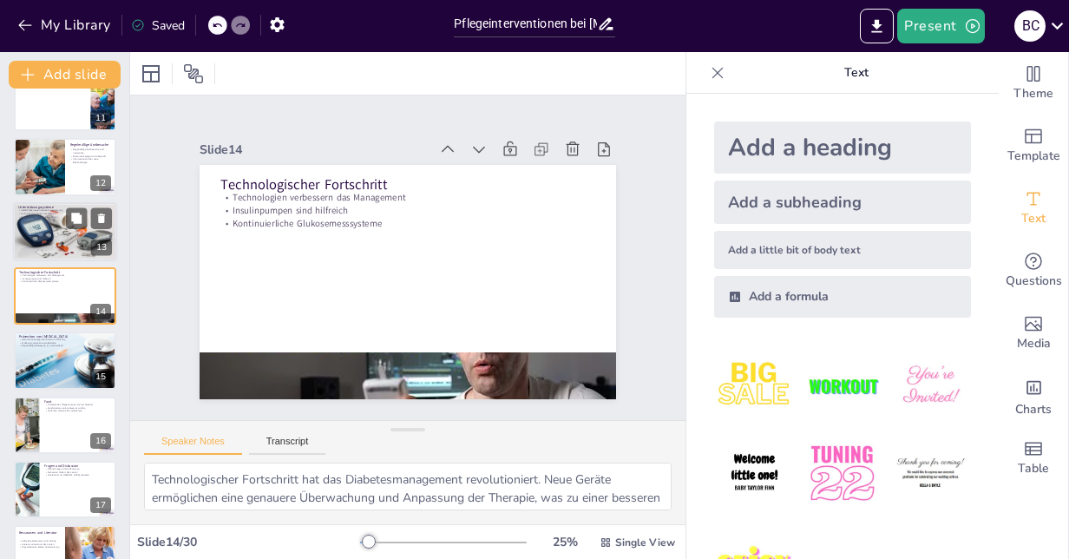
scroll to position [676, 0]
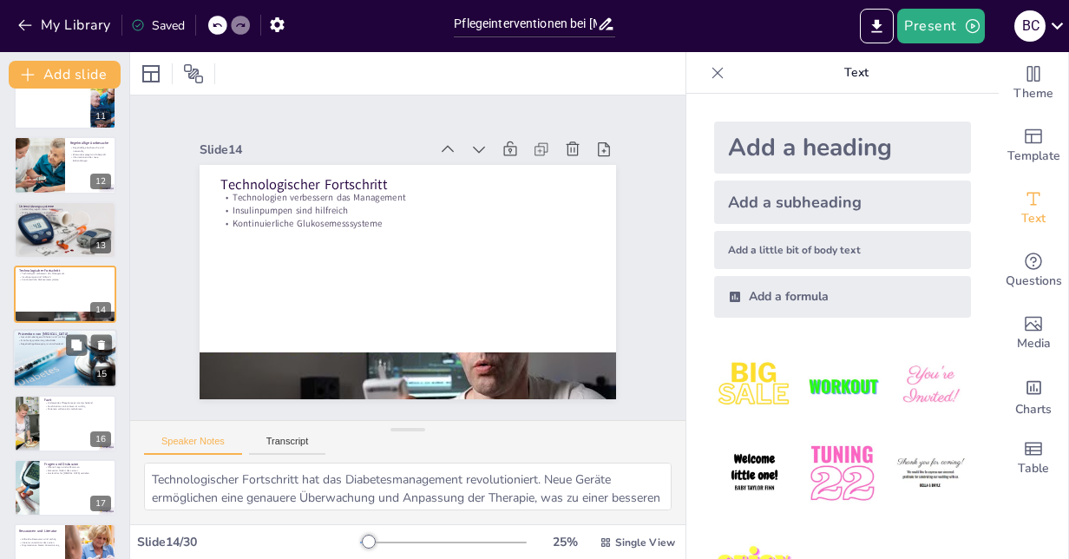
click at [42, 364] on div at bounding box center [65, 358] width 104 height 69
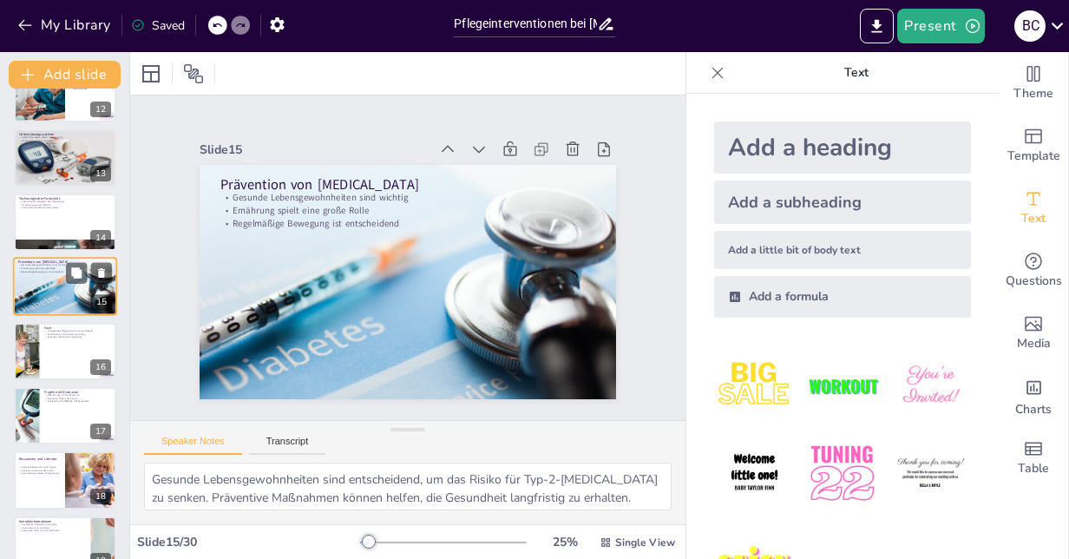
scroll to position [748, 0]
click at [42, 364] on div at bounding box center [65, 350] width 102 height 57
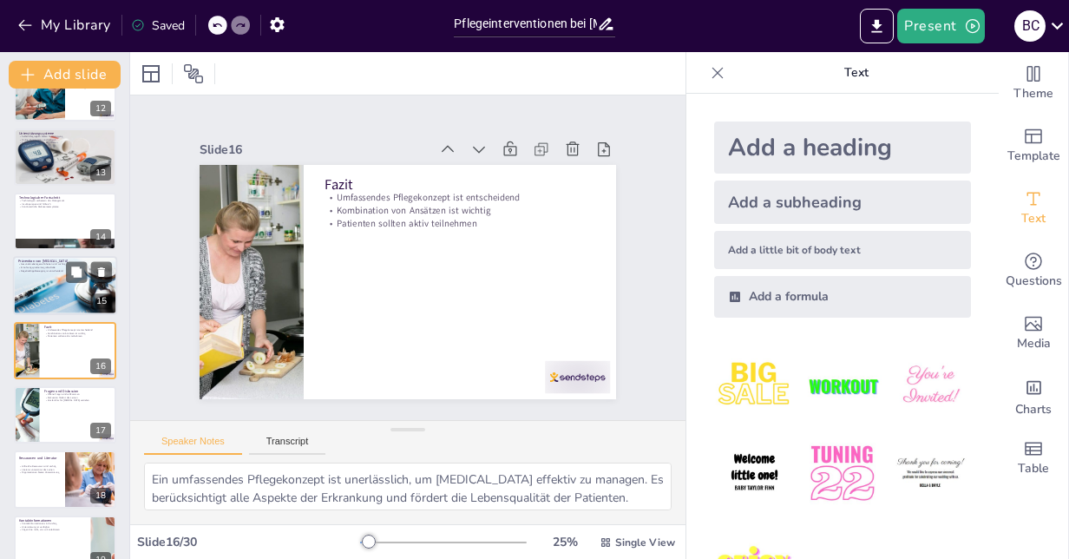
scroll to position [775, 0]
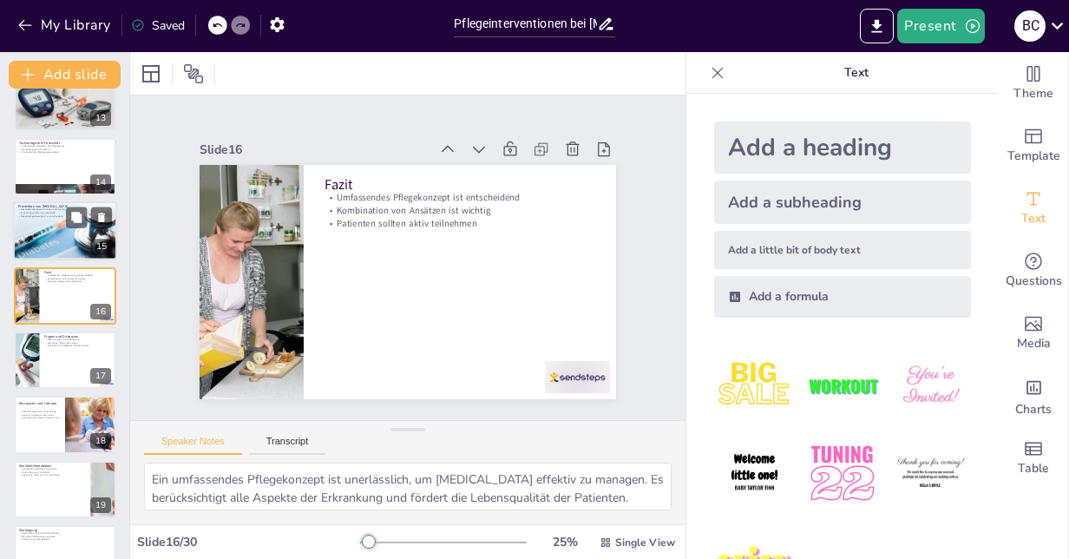
click at [42, 364] on div at bounding box center [65, 359] width 102 height 57
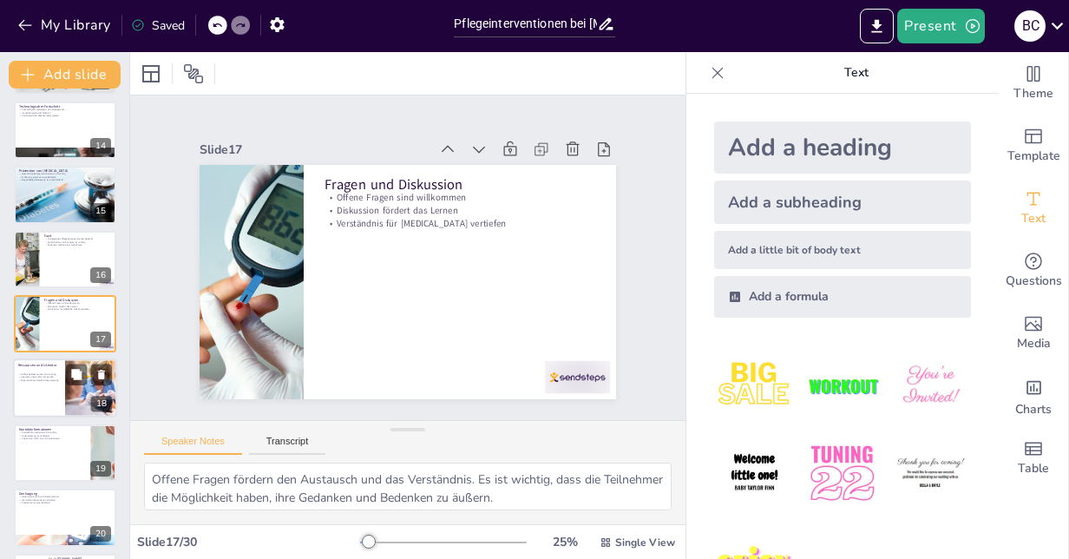
click at [49, 383] on div "Hilfreiche Ressourcen sind wichtig Literatur unterstützt das Lernen Organisatio…" at bounding box center [39, 377] width 42 height 15
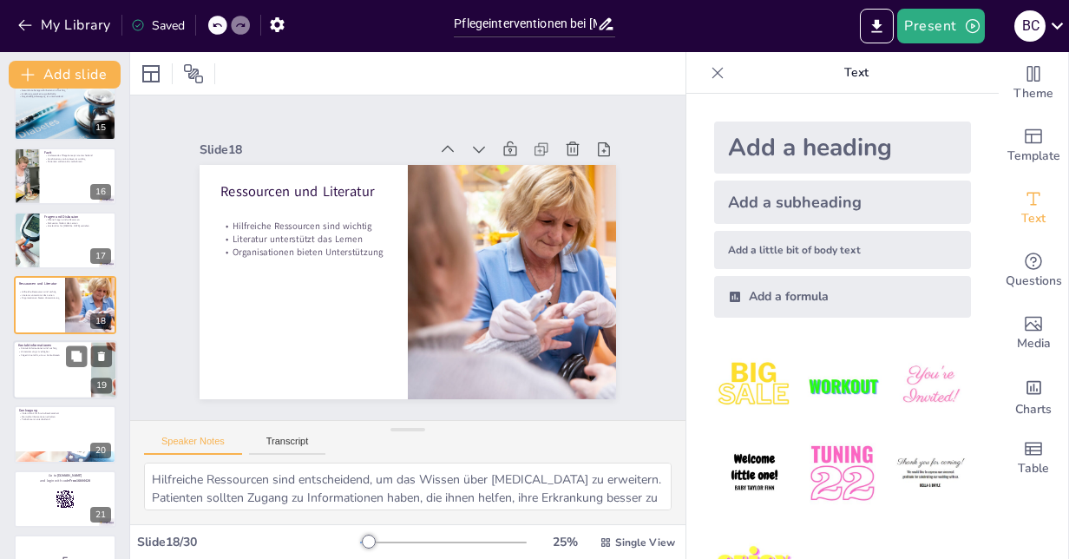
scroll to position [925, 0]
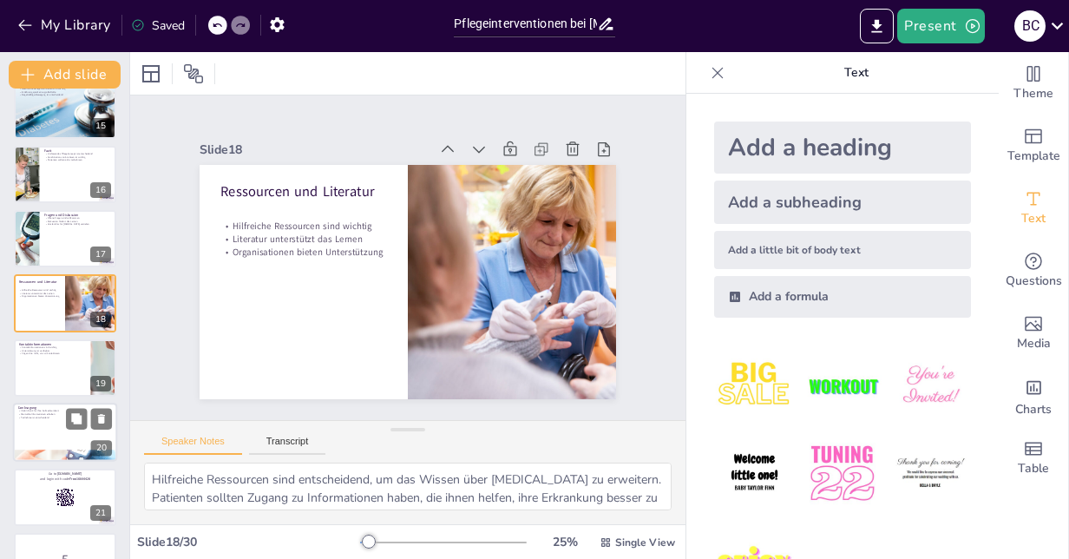
click at [45, 422] on div at bounding box center [65, 431] width 104 height 59
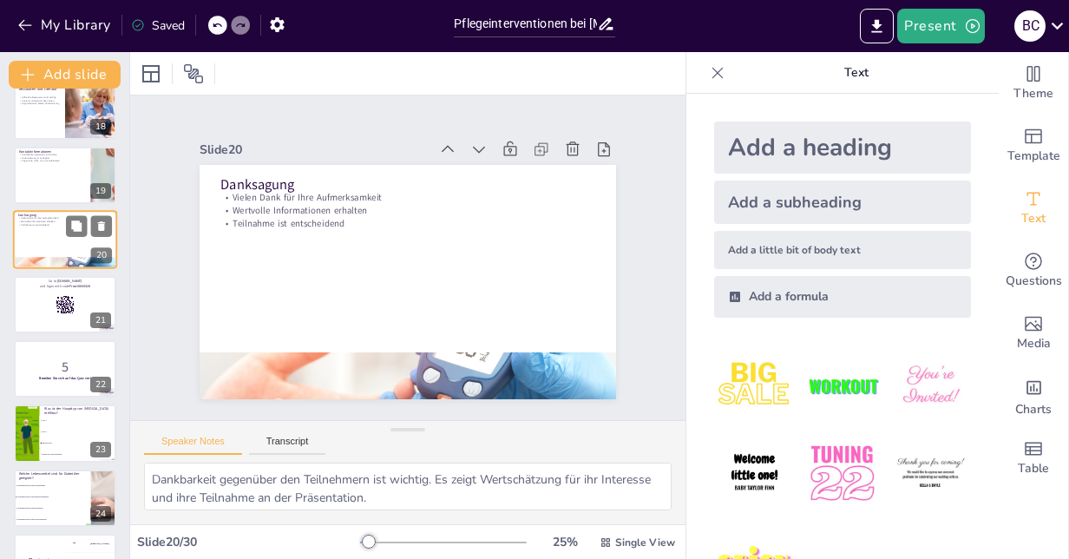
scroll to position [1118, 0]
click at [39, 326] on div at bounding box center [65, 303] width 104 height 59
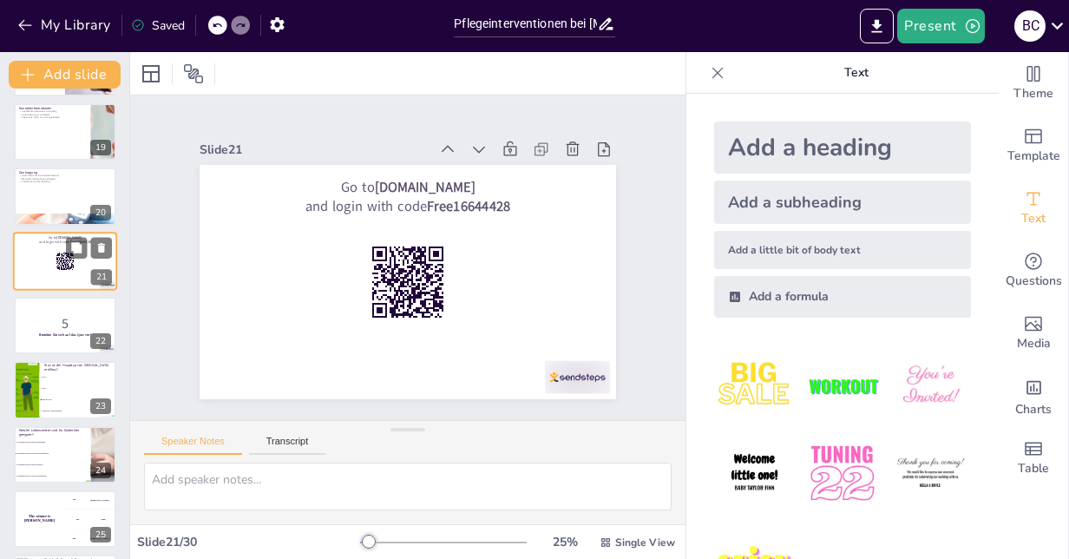
scroll to position [1162, 0]
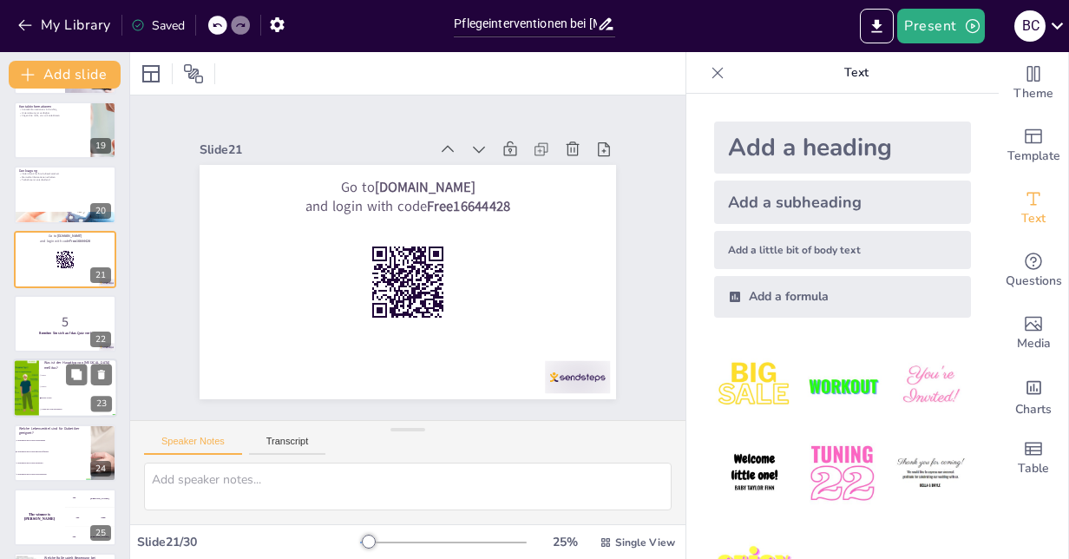
click at [43, 376] on span "Typ 1" at bounding box center [79, 376] width 75 height 3
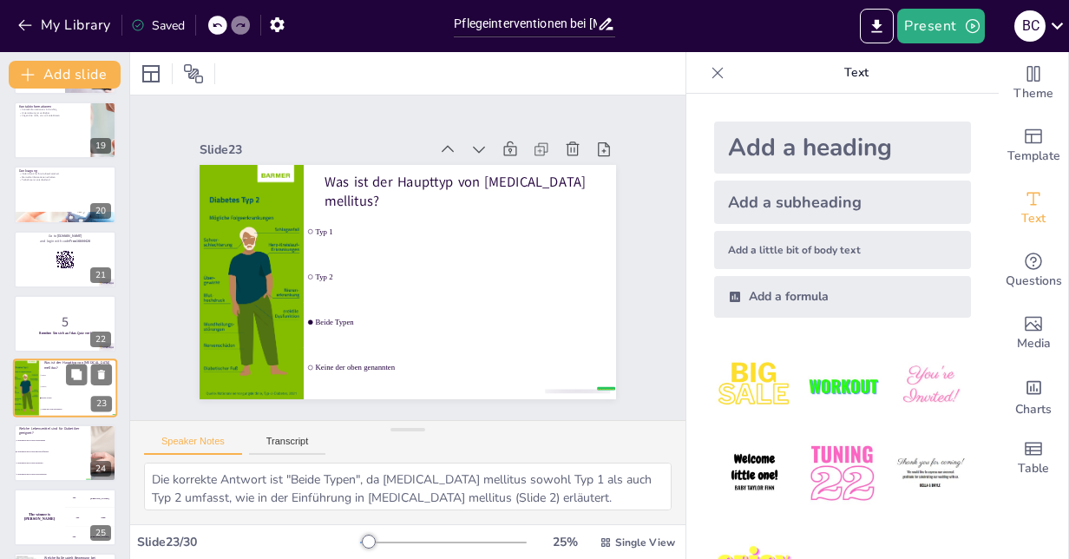
scroll to position [1226, 0]
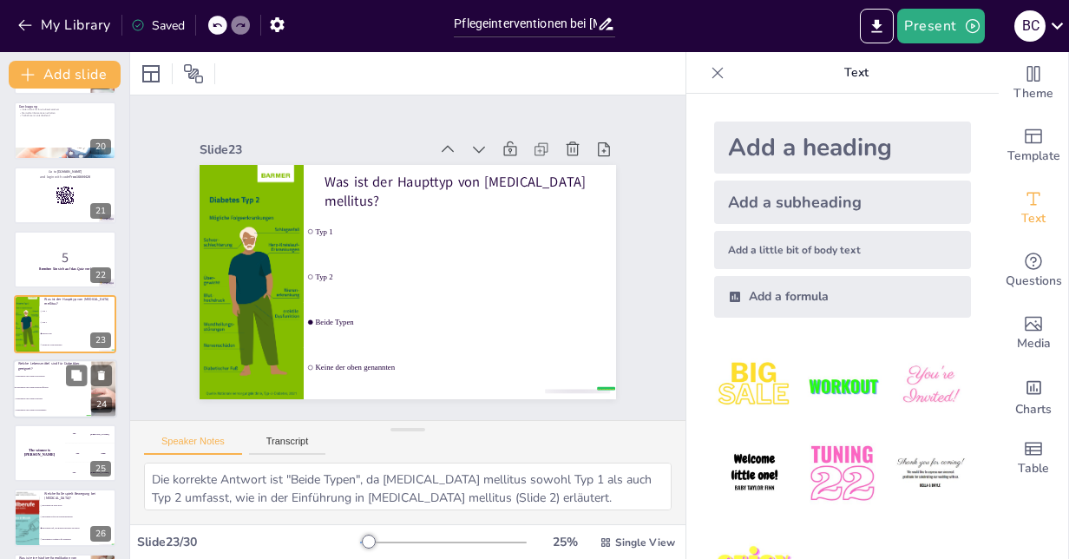
click at [48, 373] on li "Lebensmittel mit hohem Zuckergehalt" at bounding box center [52, 375] width 78 height 11
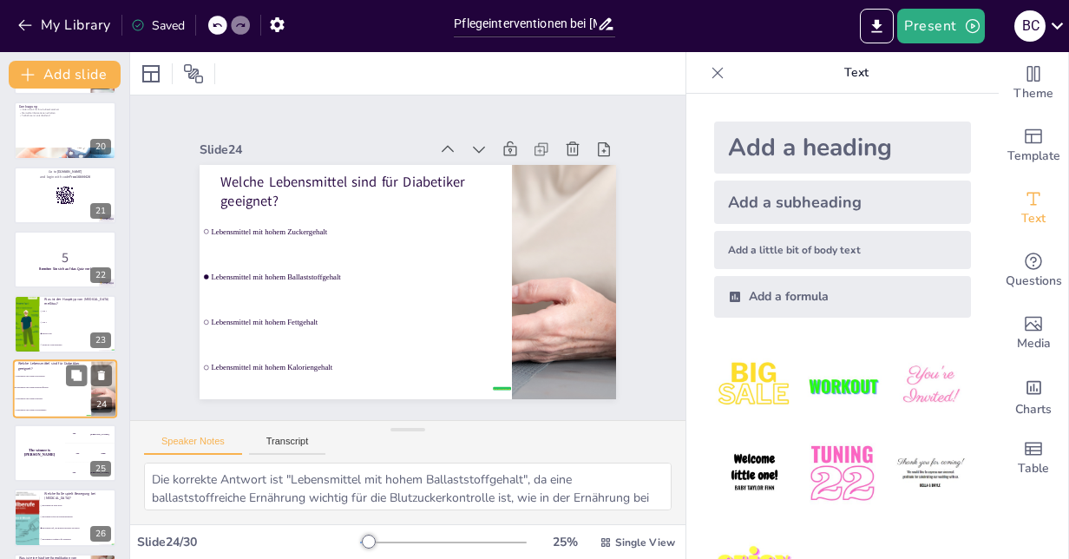
scroll to position [1291, 0]
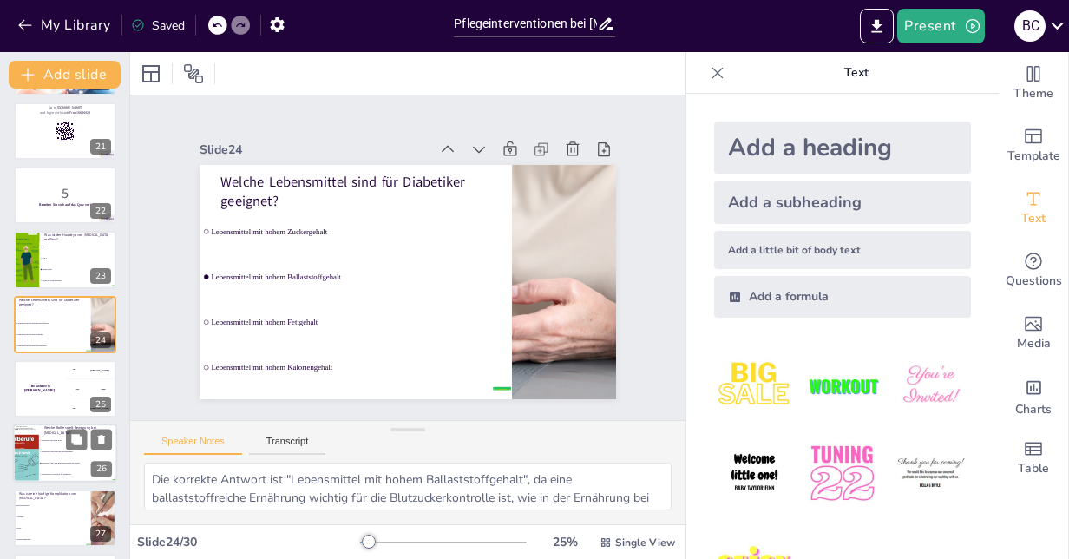
click at [47, 447] on li "Bewegung erhöht den Blutzuckerspiegel" at bounding box center [78, 452] width 78 height 11
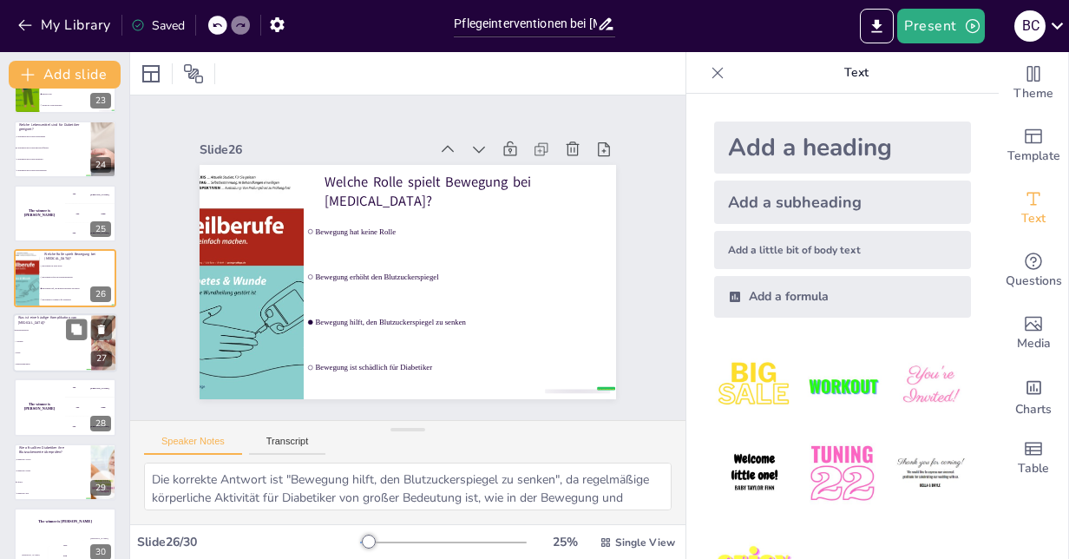
scroll to position [1467, 0]
click at [61, 401] on div "The winner is [PERSON_NAME]" at bounding box center [39, 405] width 51 height 57
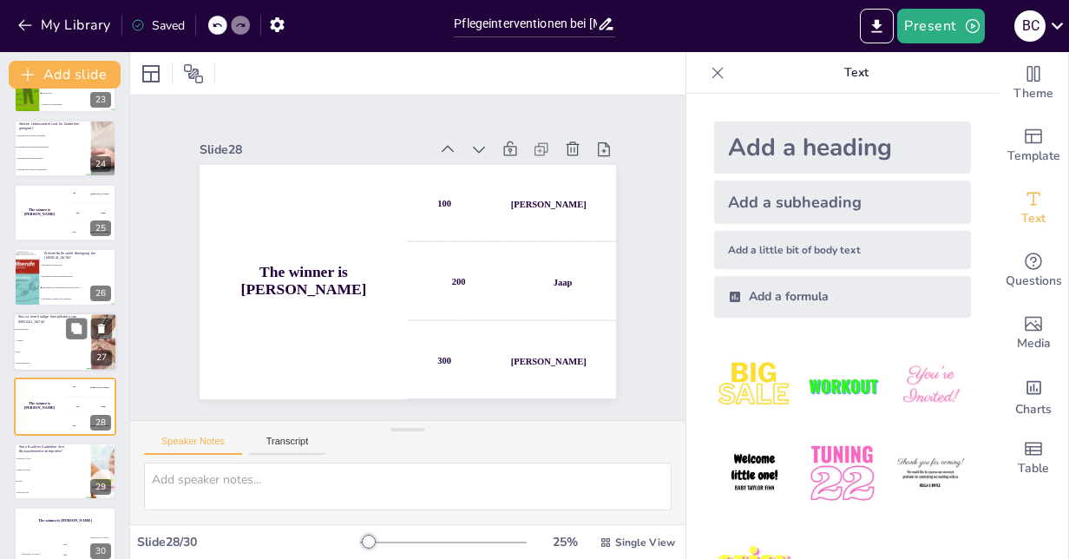
scroll to position [1486, 0]
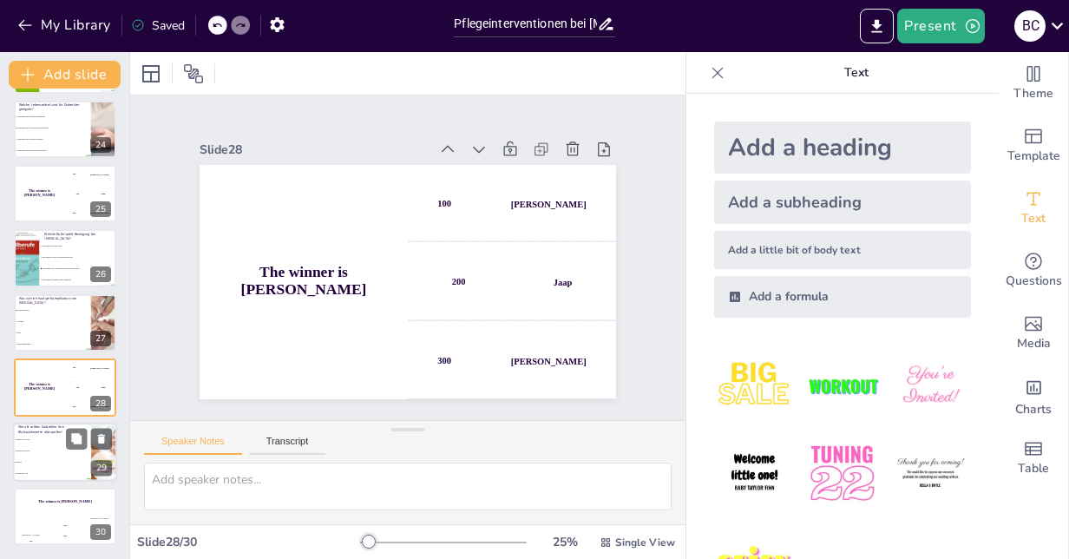
click at [55, 439] on span "Einmal pro Woche" at bounding box center [53, 439] width 75 height 3
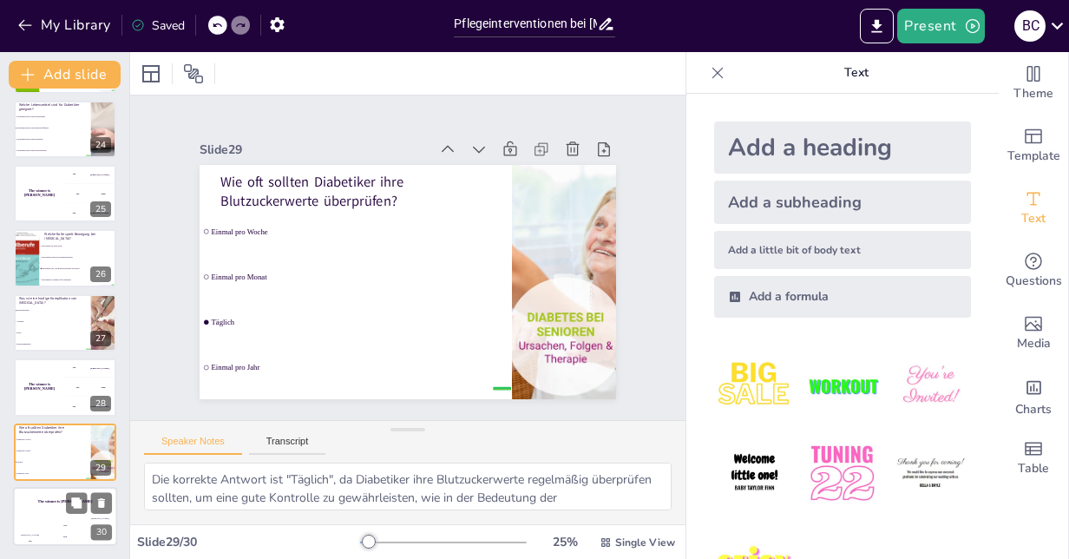
click at [43, 523] on div "Hasan 100" at bounding box center [30, 530] width 35 height 29
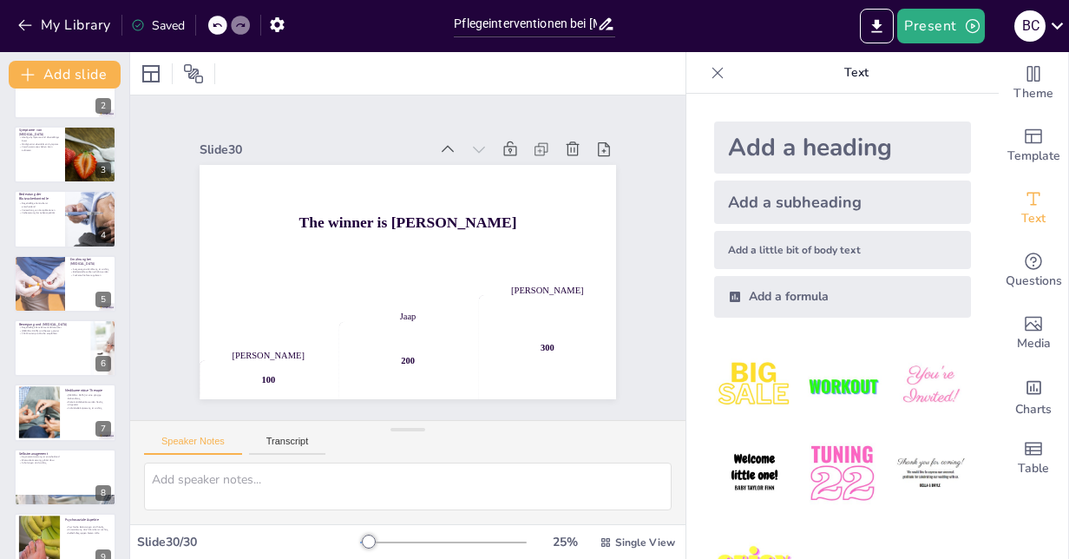
scroll to position [0, 0]
